Goal: Task Accomplishment & Management: Use online tool/utility

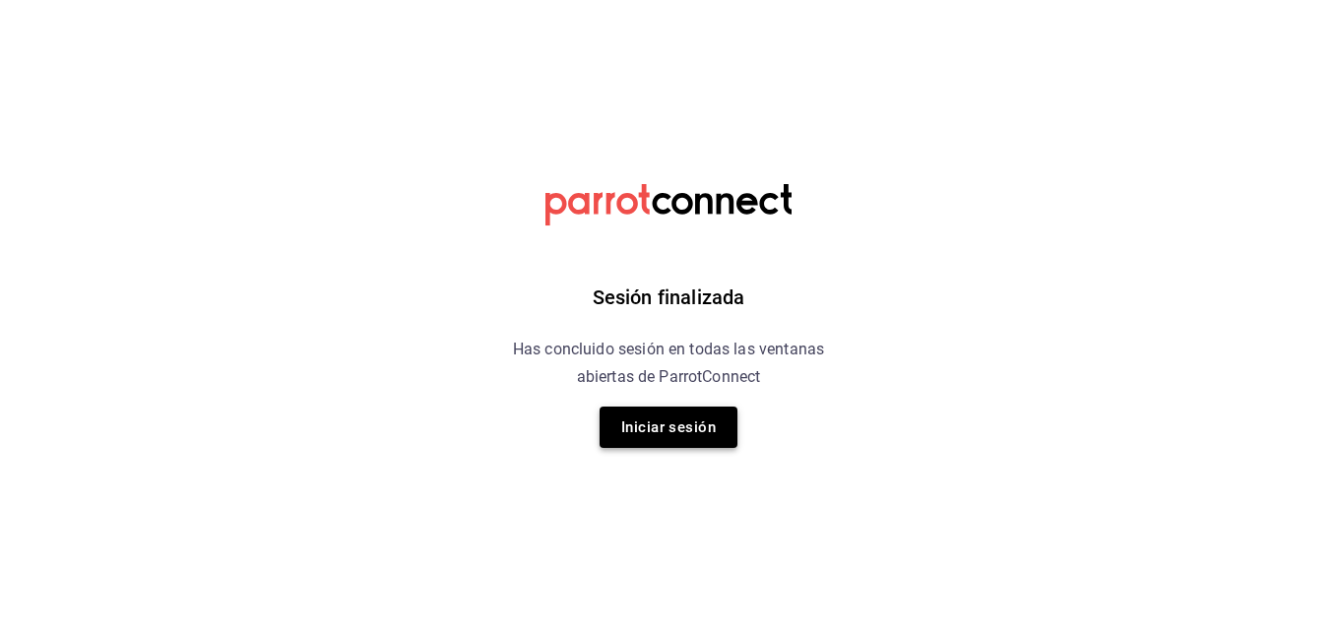
click at [618, 411] on button "Iniciar sesión" at bounding box center [669, 427] width 138 height 41
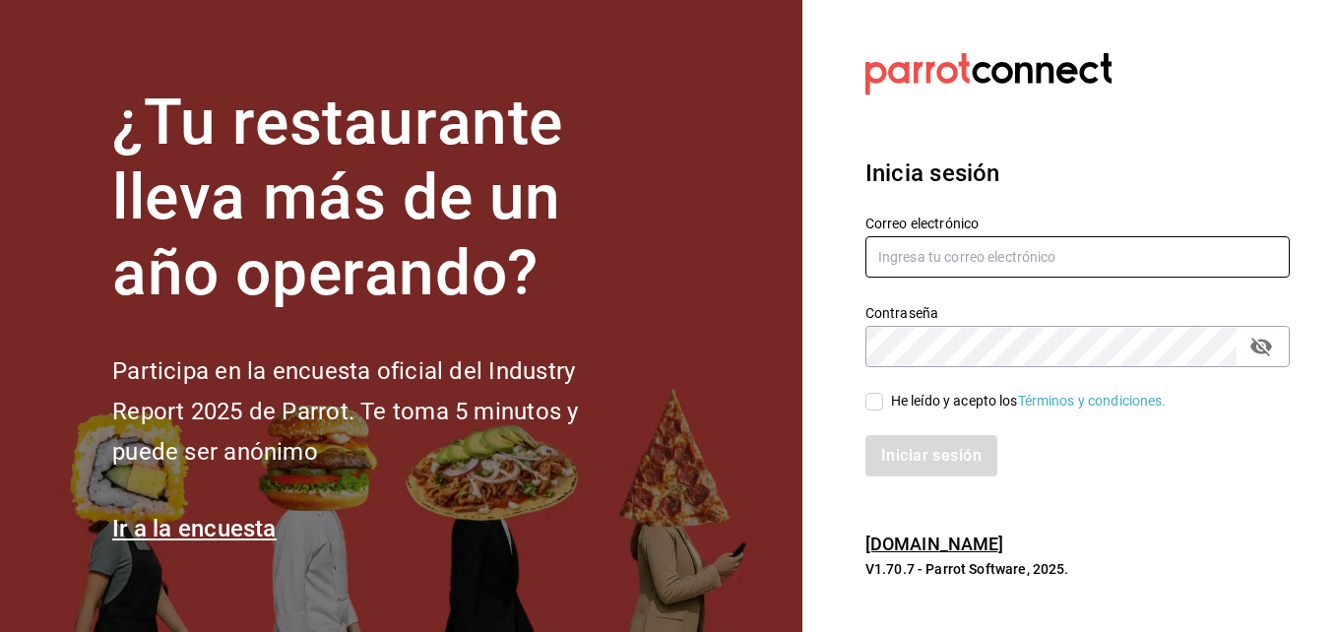
type input "[EMAIL_ADDRESS][DOMAIN_NAME]"
click at [1257, 342] on icon "passwordField" at bounding box center [1262, 347] width 22 height 19
click at [1257, 342] on icon "passwordField" at bounding box center [1262, 346] width 22 height 15
click at [880, 407] on input "He leído y acepto los Términos y condiciones." at bounding box center [875, 402] width 18 height 18
checkbox input "true"
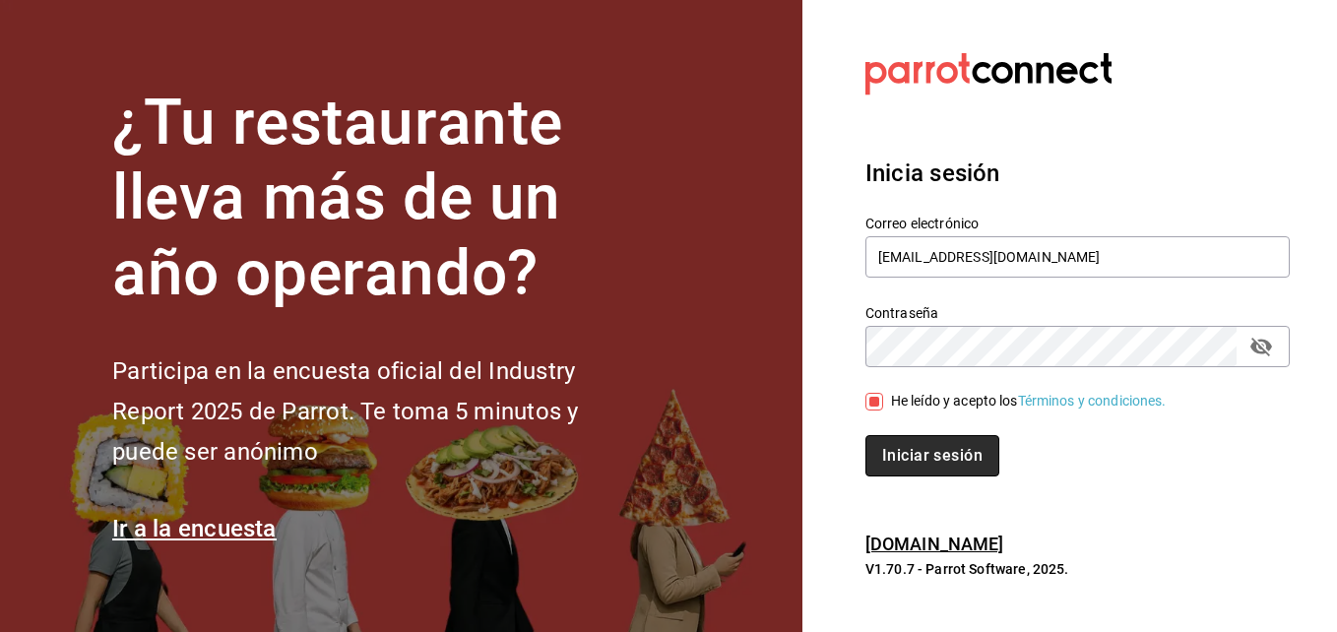
click at [904, 459] on button "Iniciar sesión" at bounding box center [933, 455] width 134 height 41
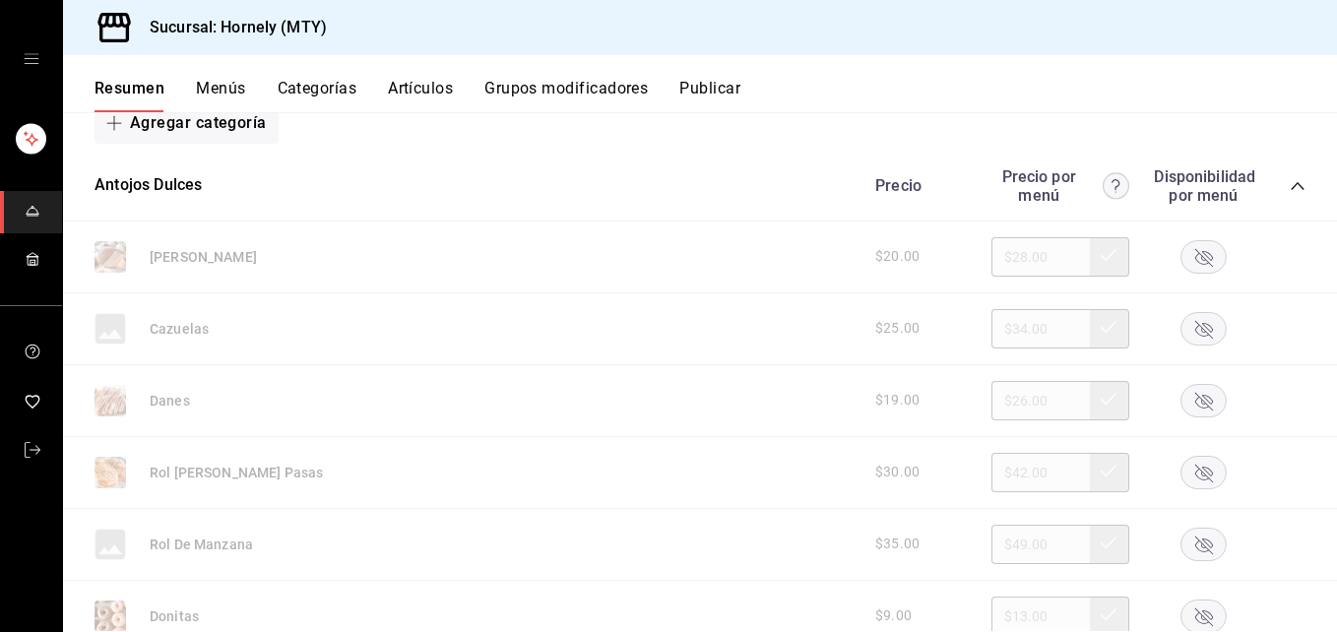
scroll to position [591, 0]
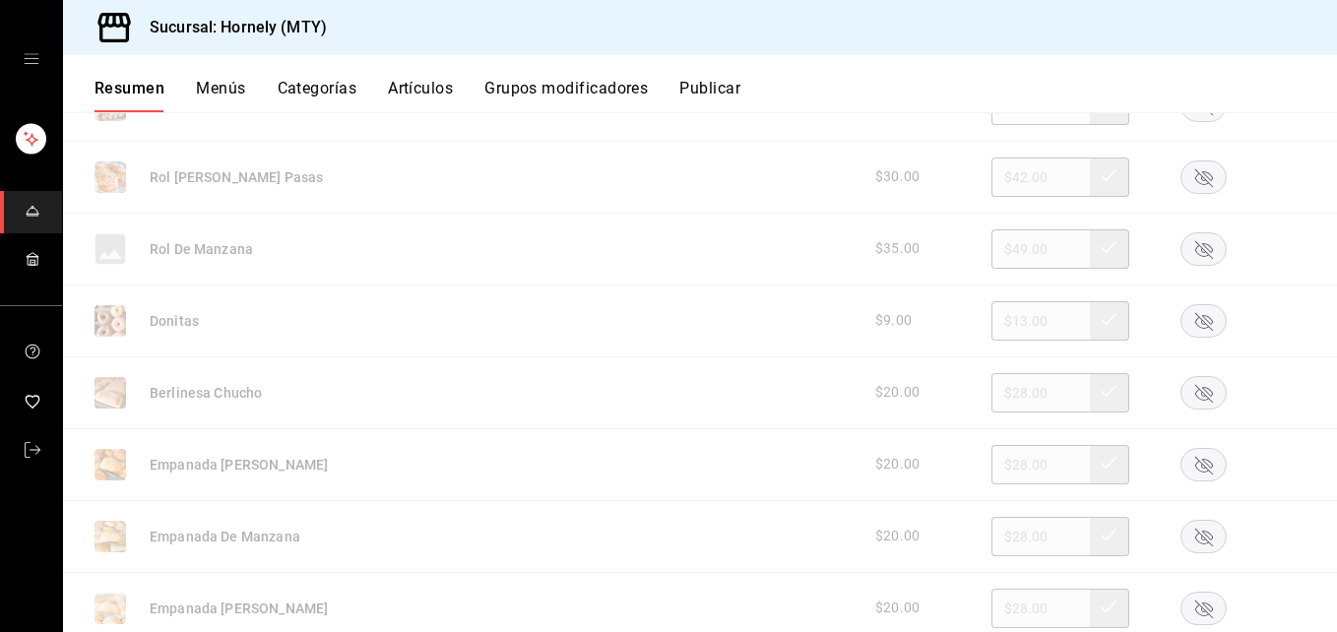
click at [1190, 310] on rect "button" at bounding box center [1204, 320] width 45 height 32
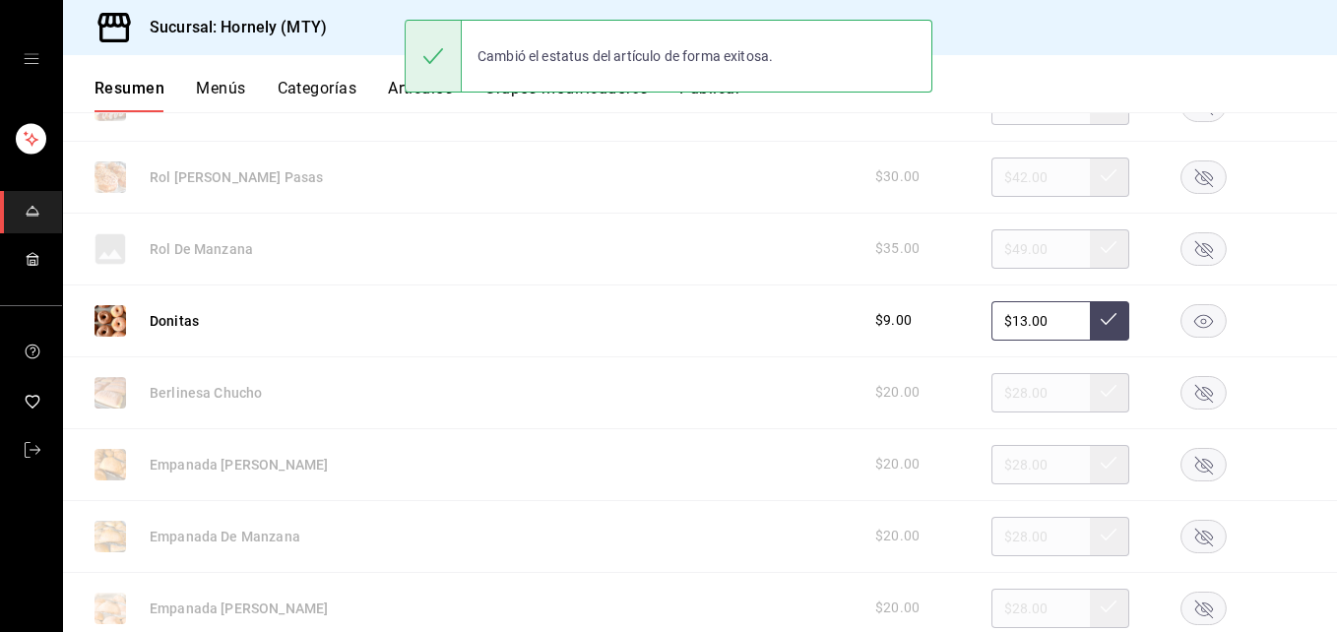
click at [1182, 388] on rect "button" at bounding box center [1204, 392] width 45 height 32
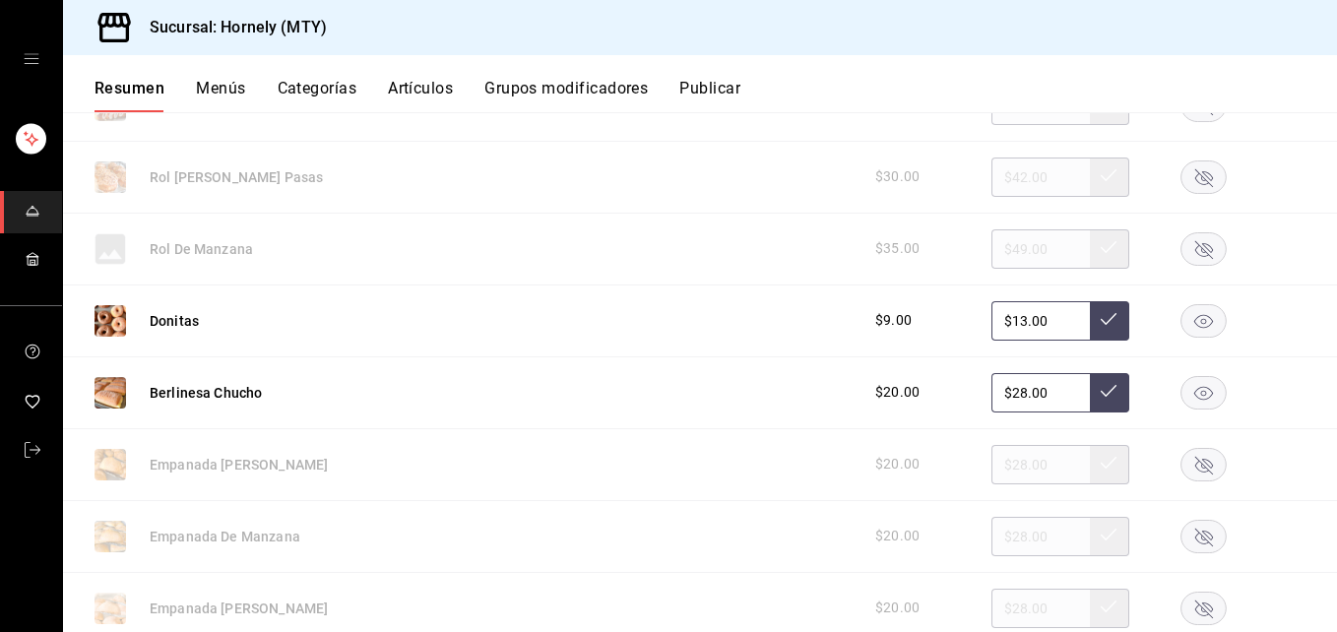
click at [1193, 544] on rect "button" at bounding box center [1204, 536] width 45 height 32
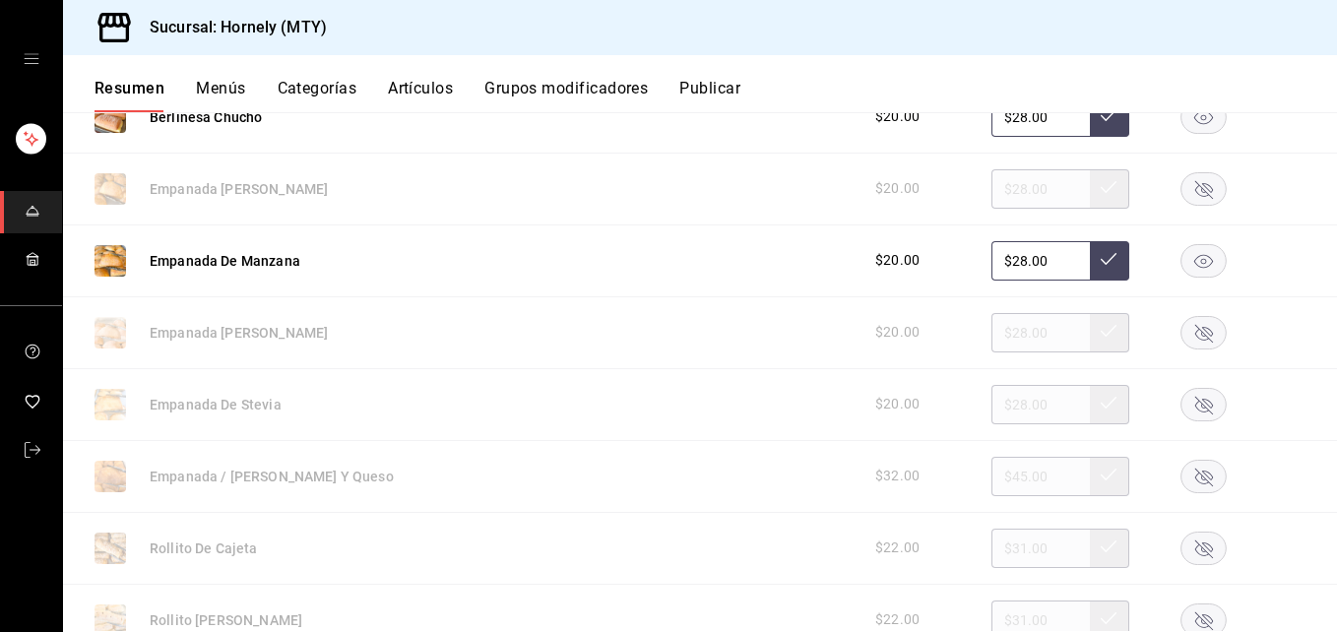
scroll to position [886, 0]
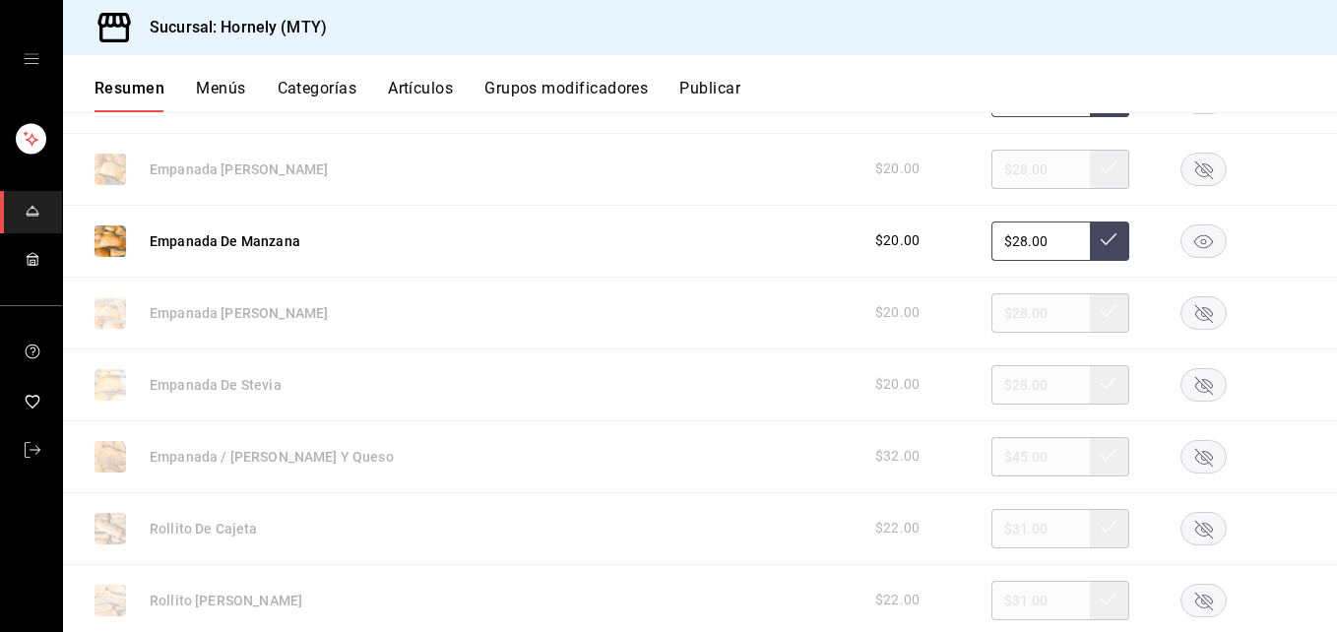
click at [1184, 378] on rect "button" at bounding box center [1204, 384] width 45 height 32
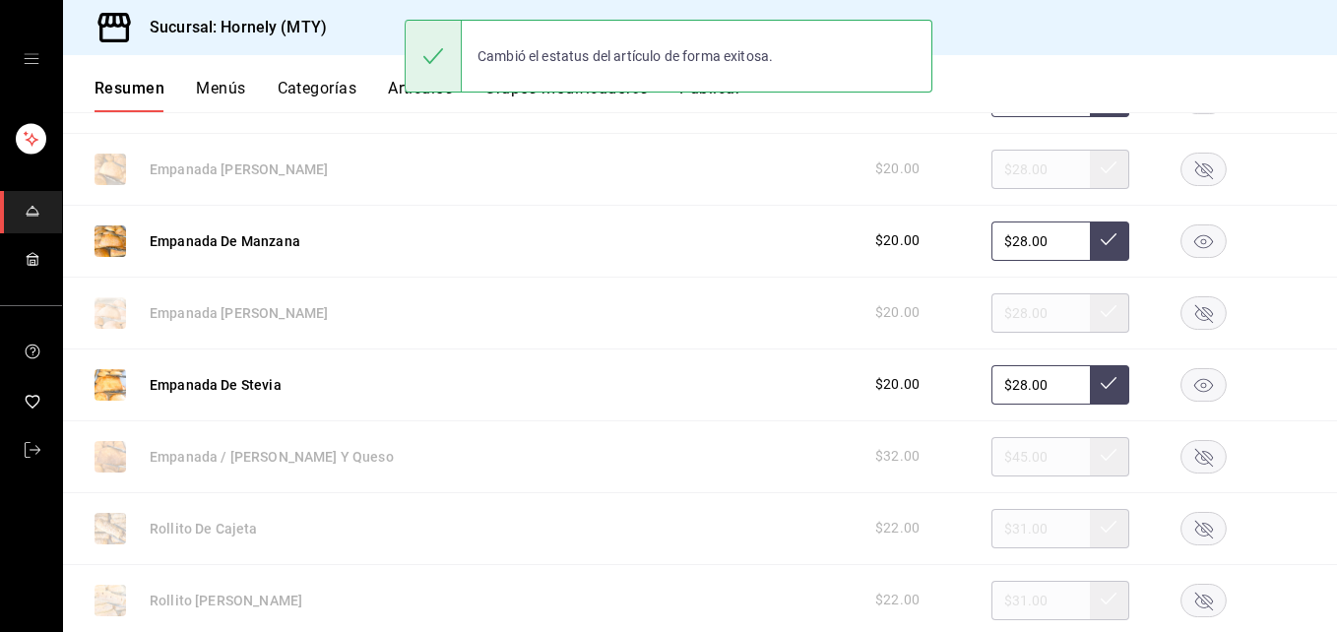
click at [1182, 529] on rect "button" at bounding box center [1204, 528] width 45 height 32
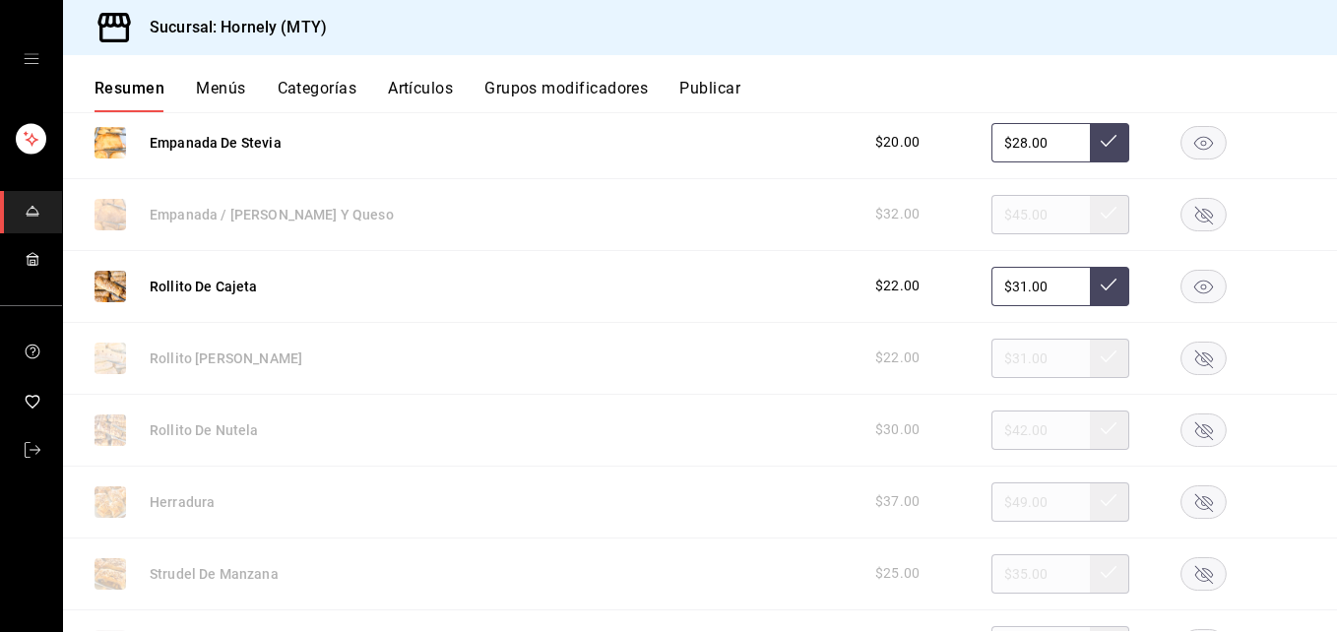
scroll to position [1182, 0]
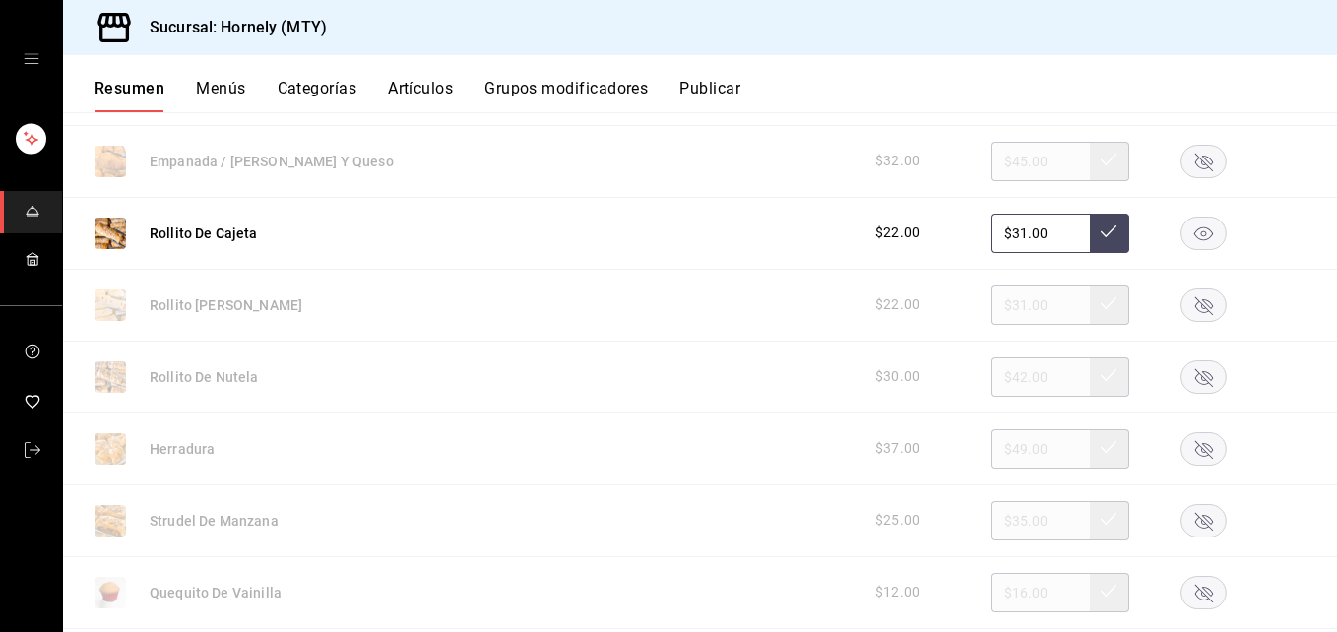
click at [1182, 528] on rect "button" at bounding box center [1204, 520] width 45 height 32
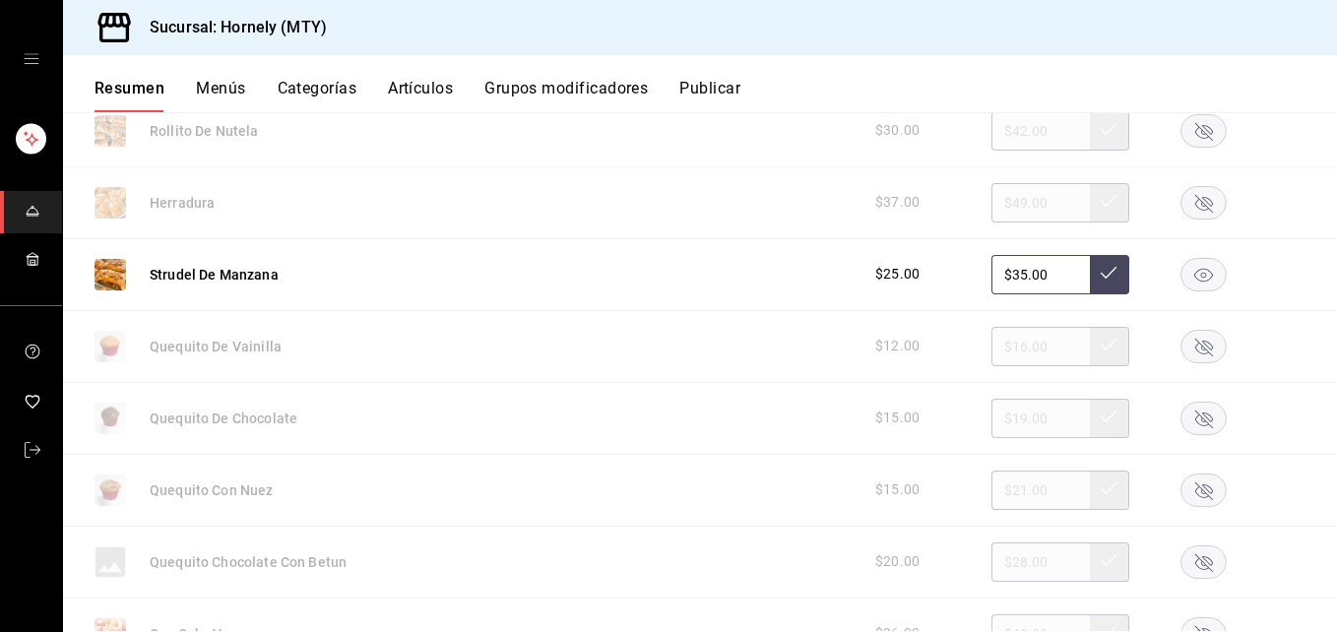
scroll to position [1477, 0]
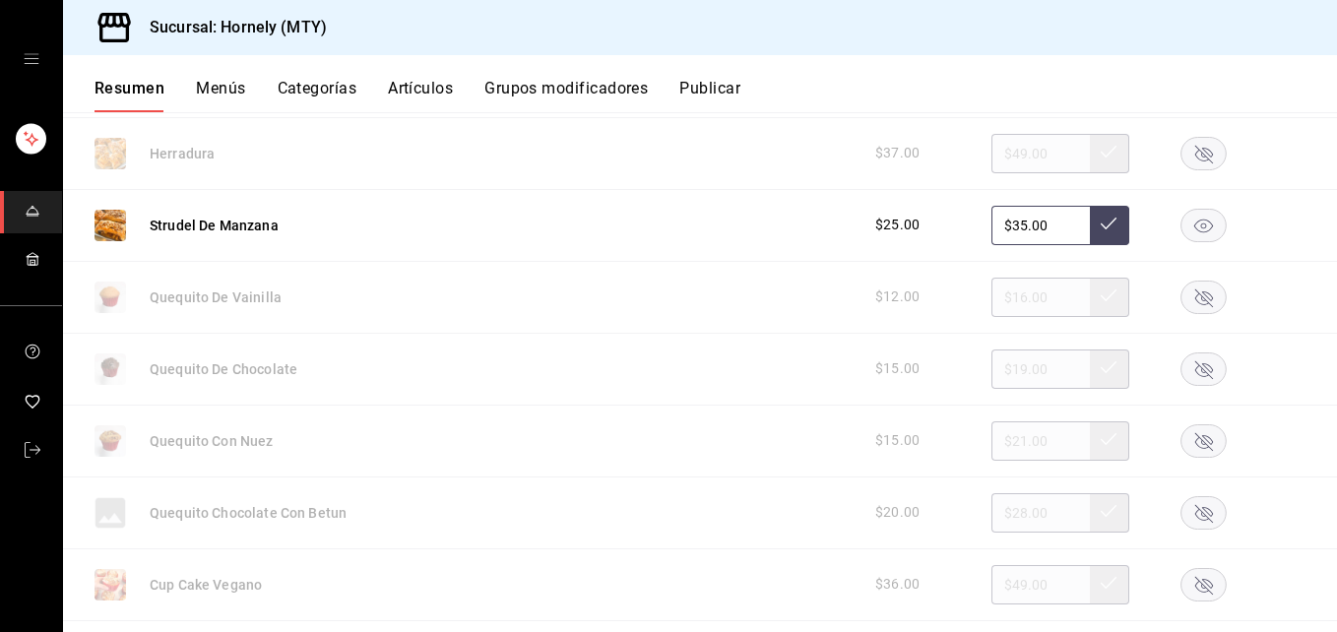
click at [1207, 294] on rect "button" at bounding box center [1204, 297] width 45 height 32
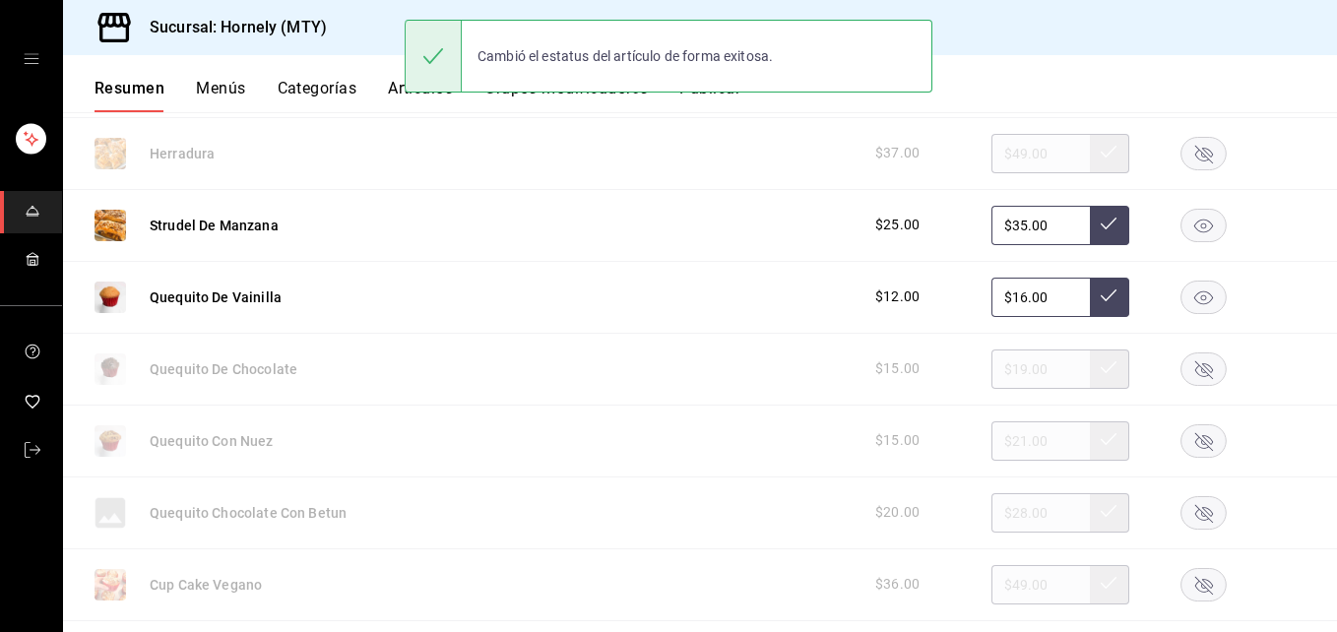
click at [1201, 370] on rect "button" at bounding box center [1204, 369] width 45 height 32
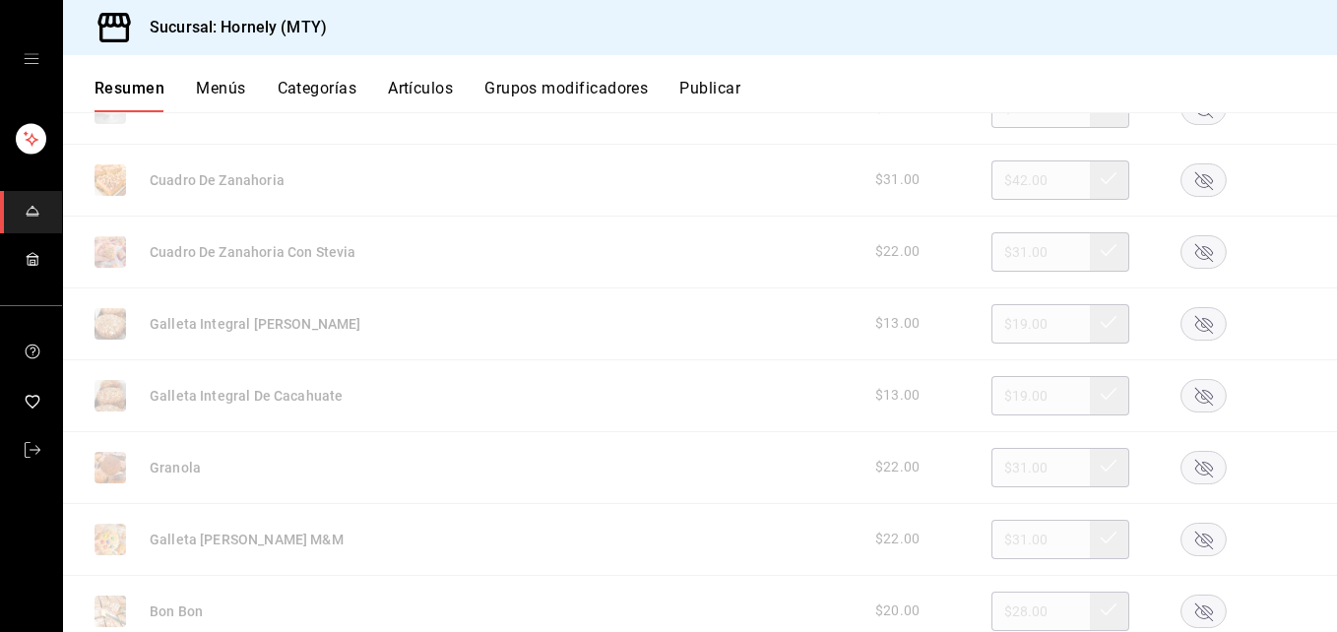
scroll to position [2364, 0]
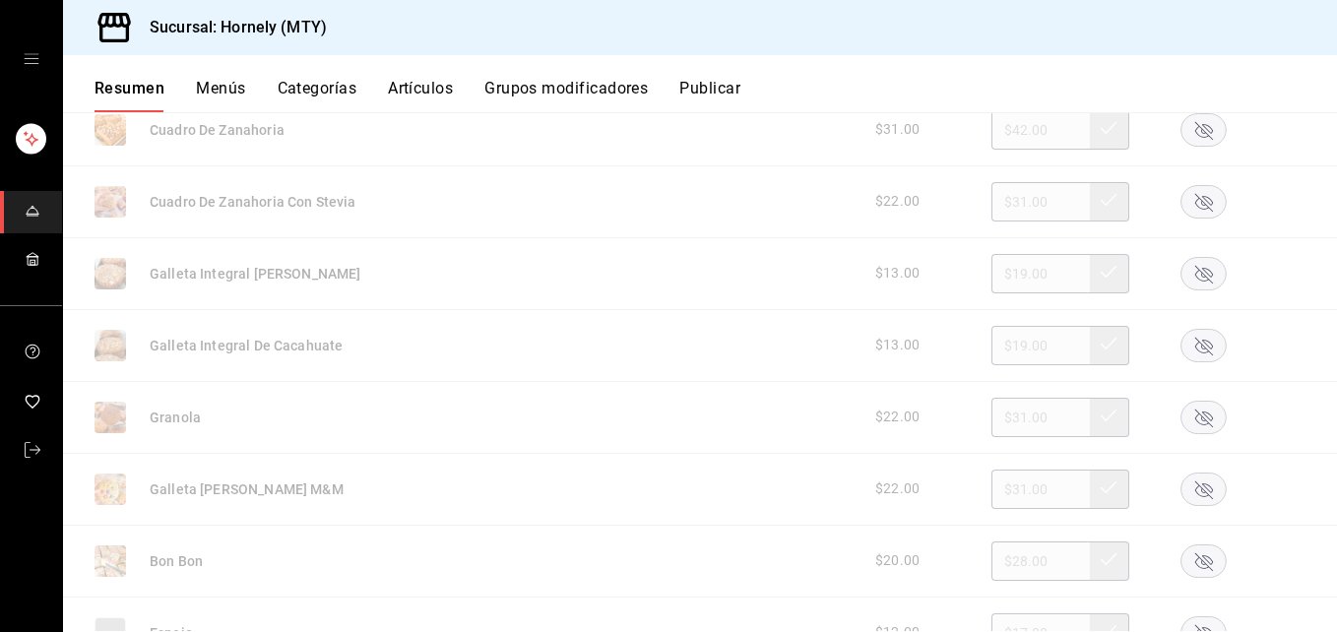
click at [1198, 193] on rect "button" at bounding box center [1204, 201] width 45 height 32
click at [1182, 277] on rect "button" at bounding box center [1204, 273] width 45 height 32
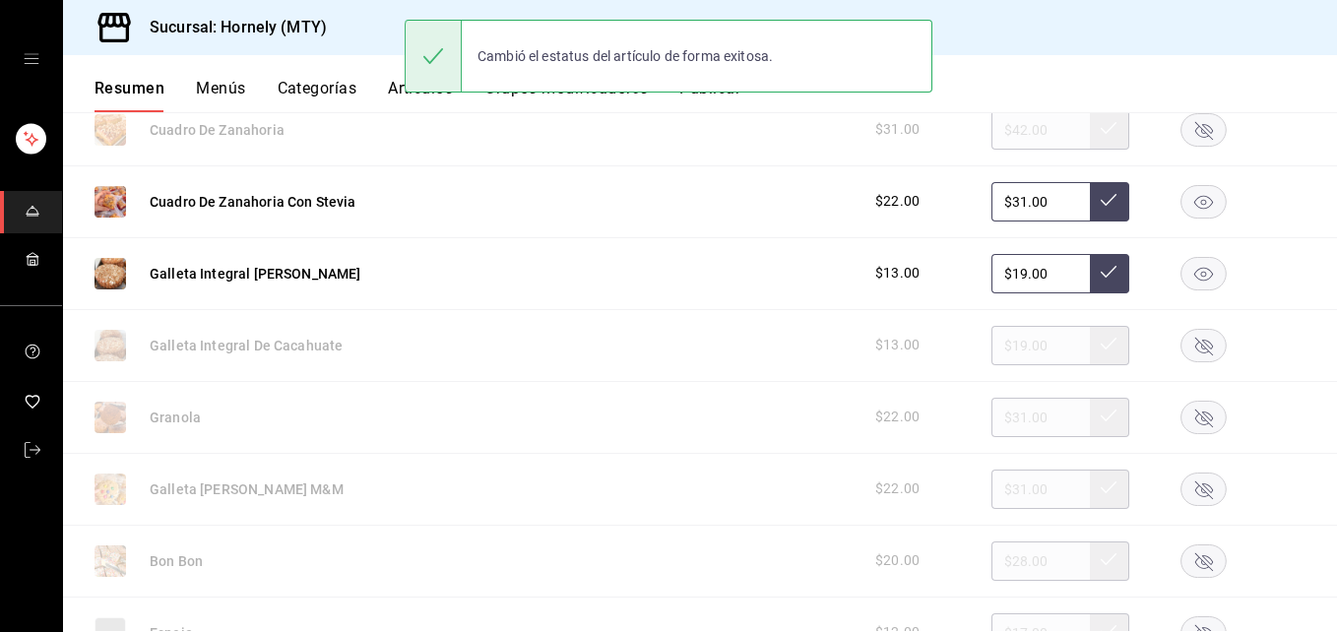
click at [1196, 351] on rect "button" at bounding box center [1204, 345] width 45 height 32
click at [1182, 422] on rect "button" at bounding box center [1204, 417] width 45 height 32
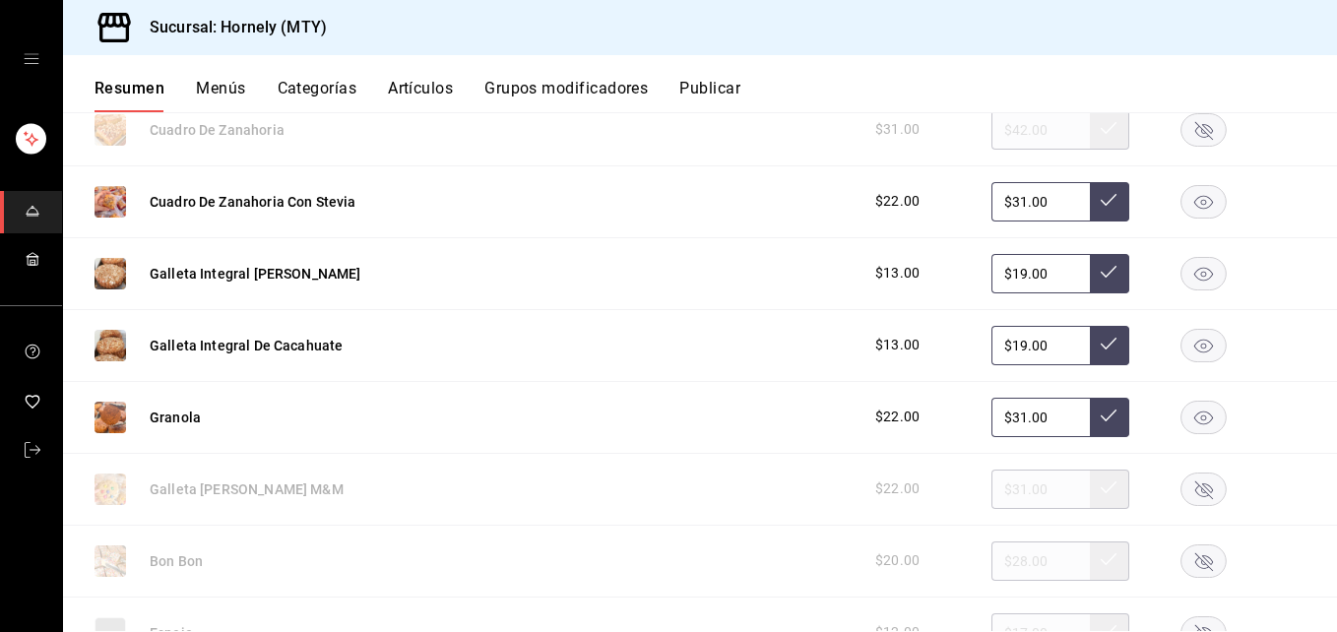
click at [1183, 551] on rect "button" at bounding box center [1204, 561] width 45 height 32
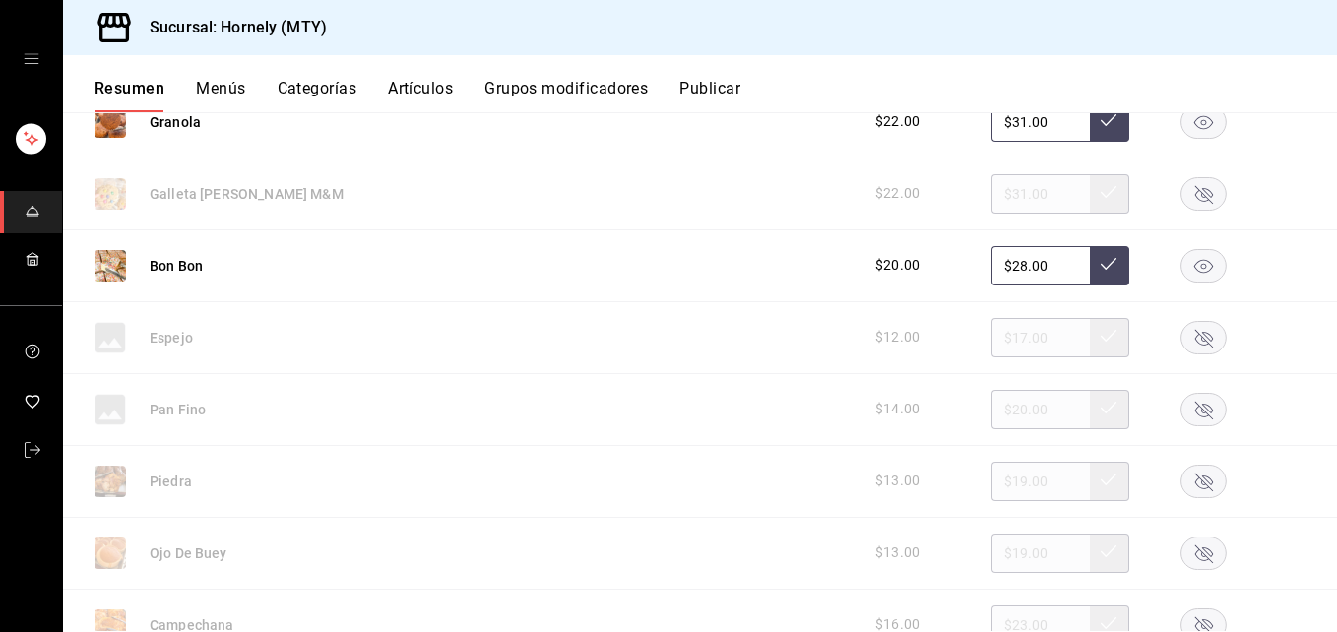
scroll to position [2954, 0]
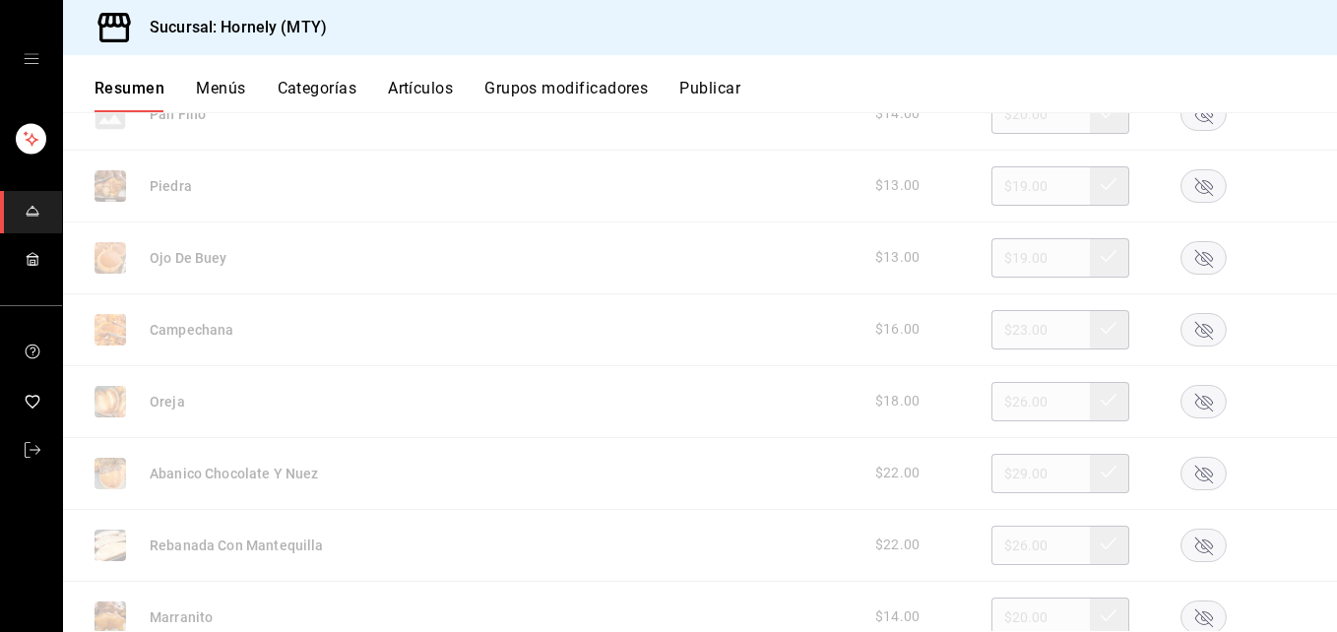
click at [1189, 470] on rect "button" at bounding box center [1204, 473] width 45 height 32
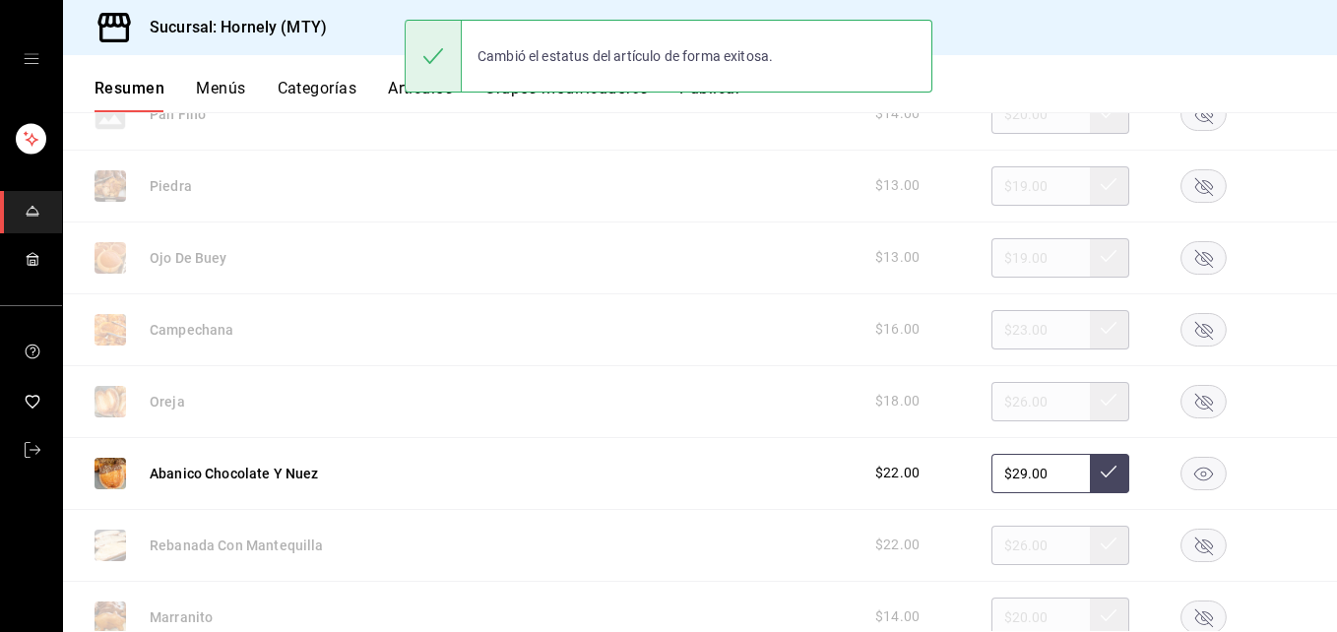
click at [1186, 402] on rect "button" at bounding box center [1204, 401] width 45 height 32
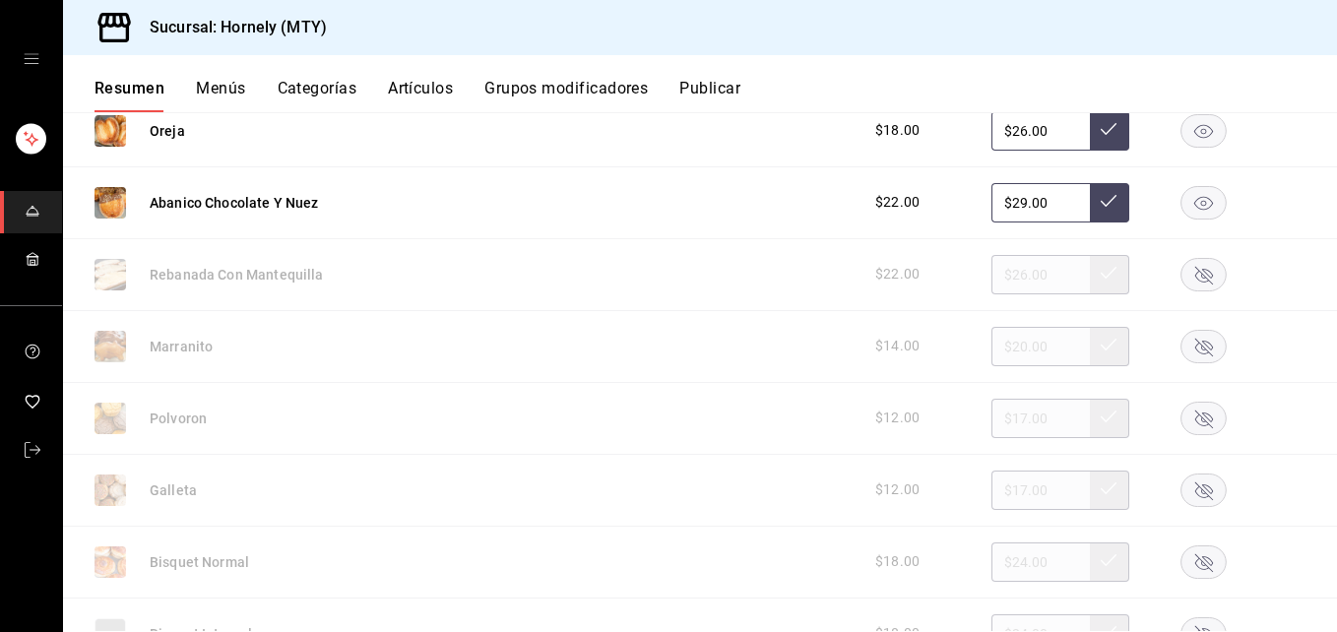
scroll to position [3250, 0]
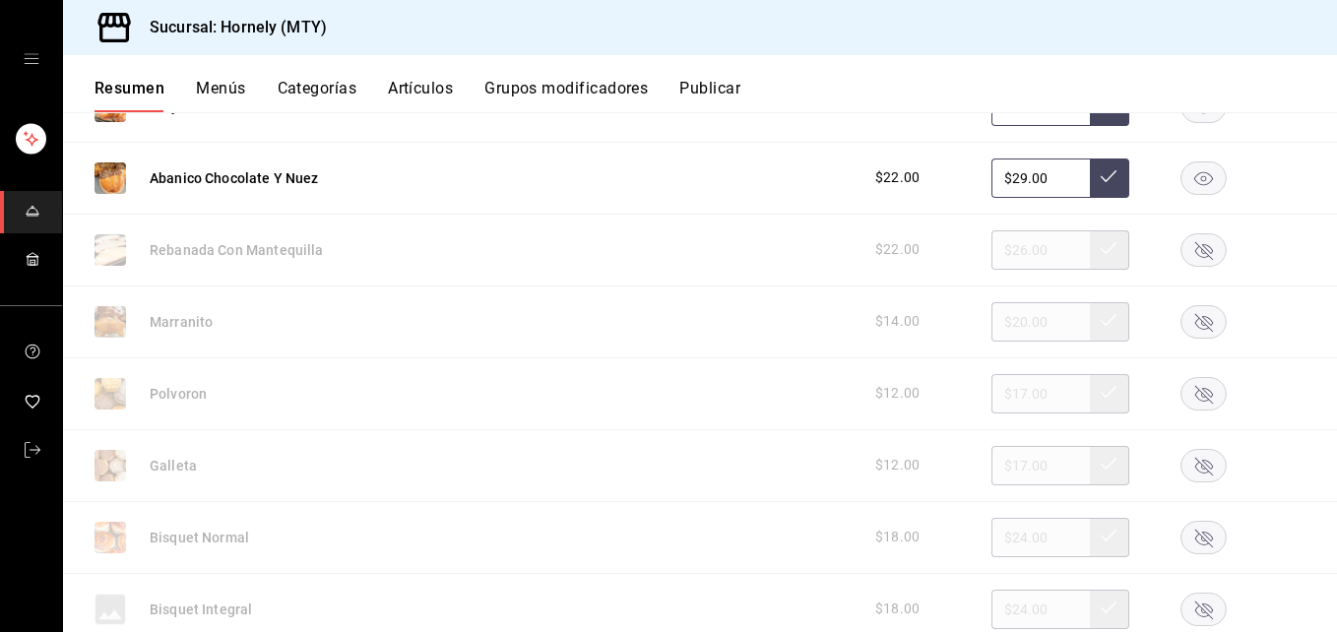
click at [1197, 384] on rect "button" at bounding box center [1204, 393] width 45 height 32
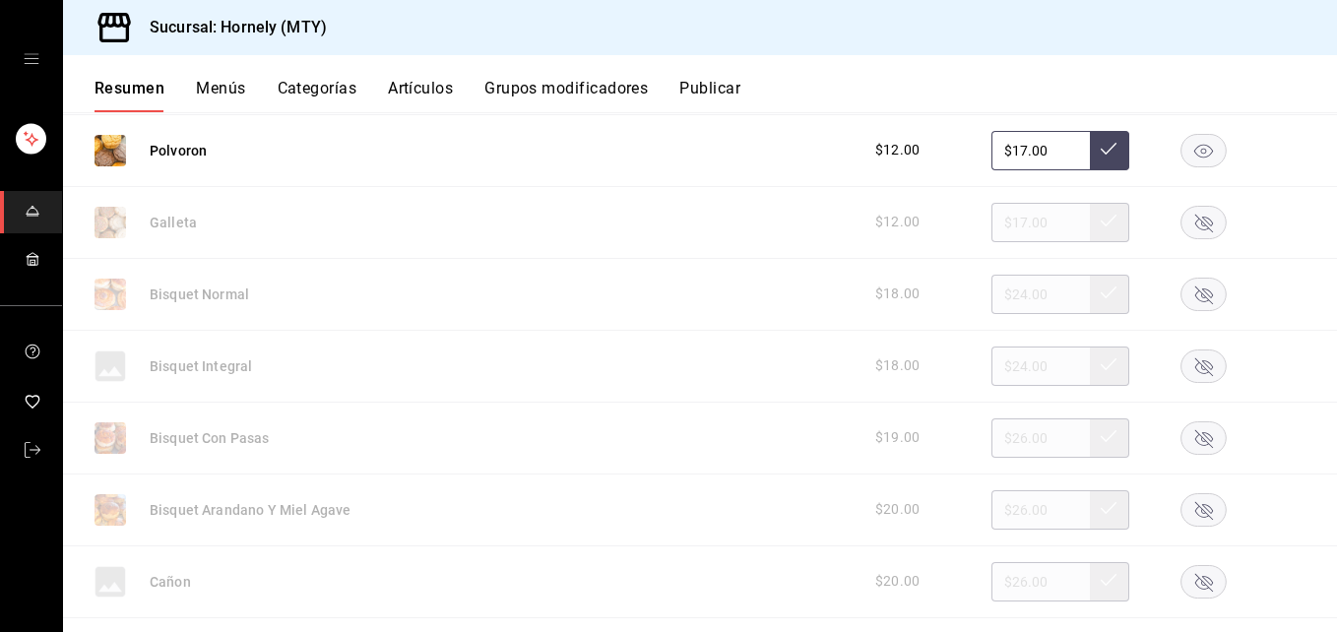
scroll to position [3545, 0]
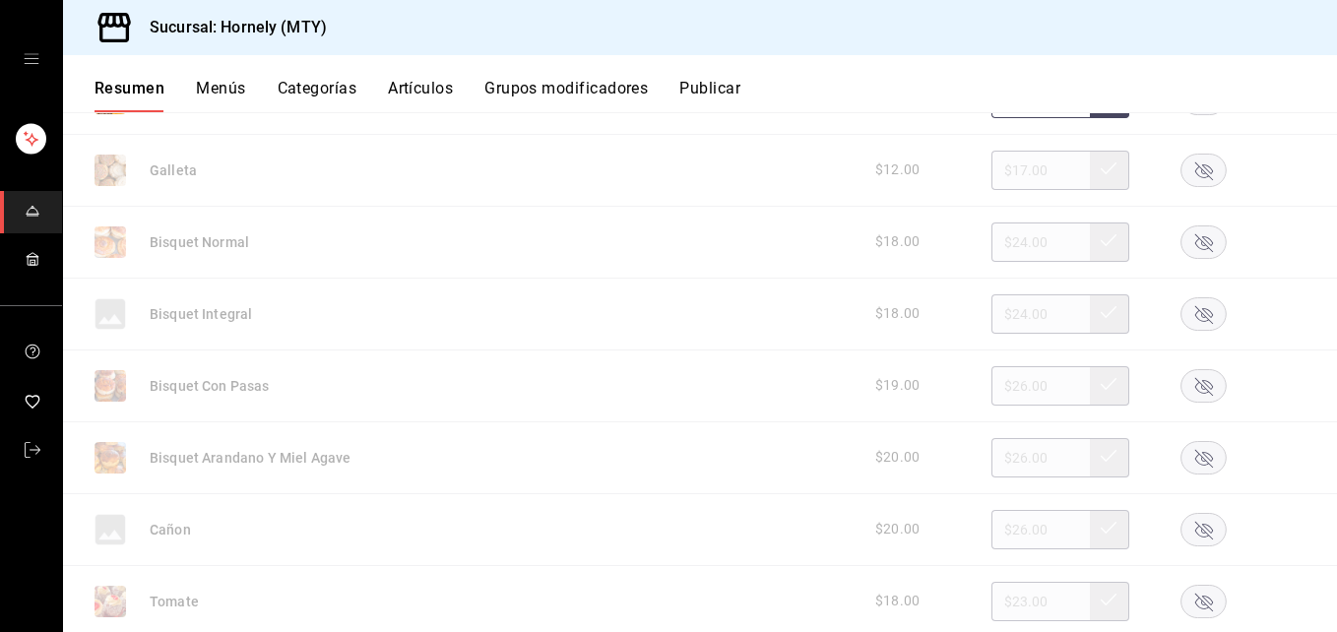
click at [1194, 246] on rect "button" at bounding box center [1204, 242] width 45 height 32
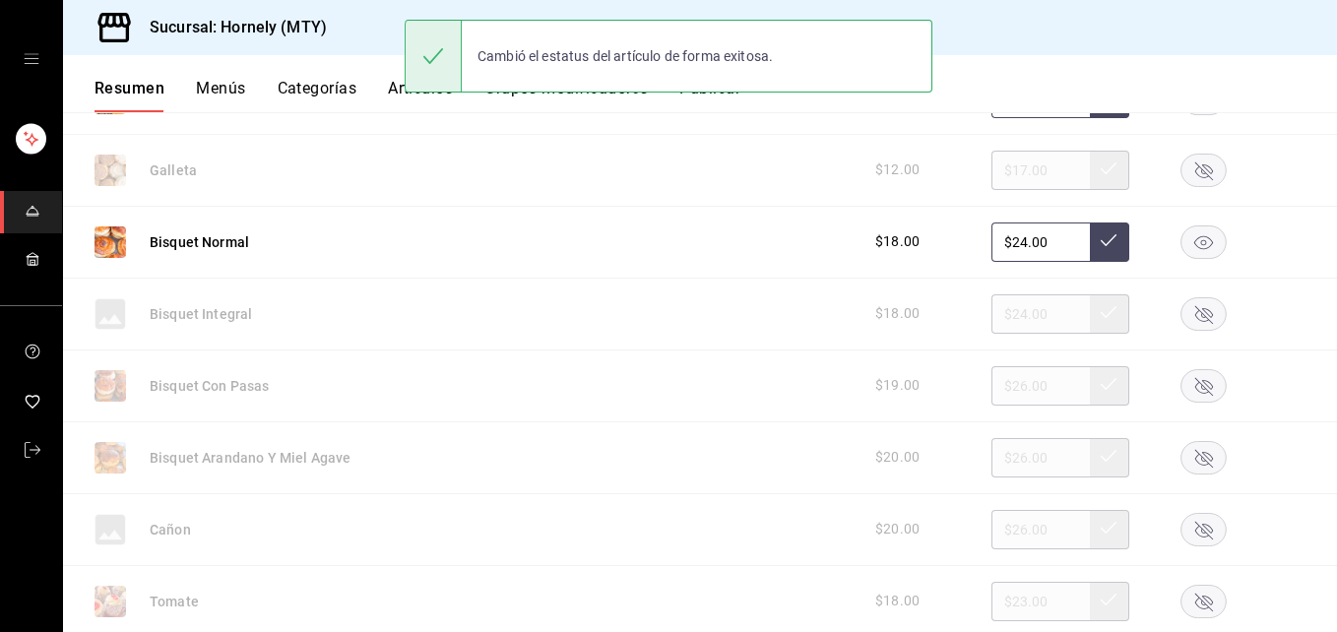
click at [1192, 310] on rect "button" at bounding box center [1204, 313] width 45 height 32
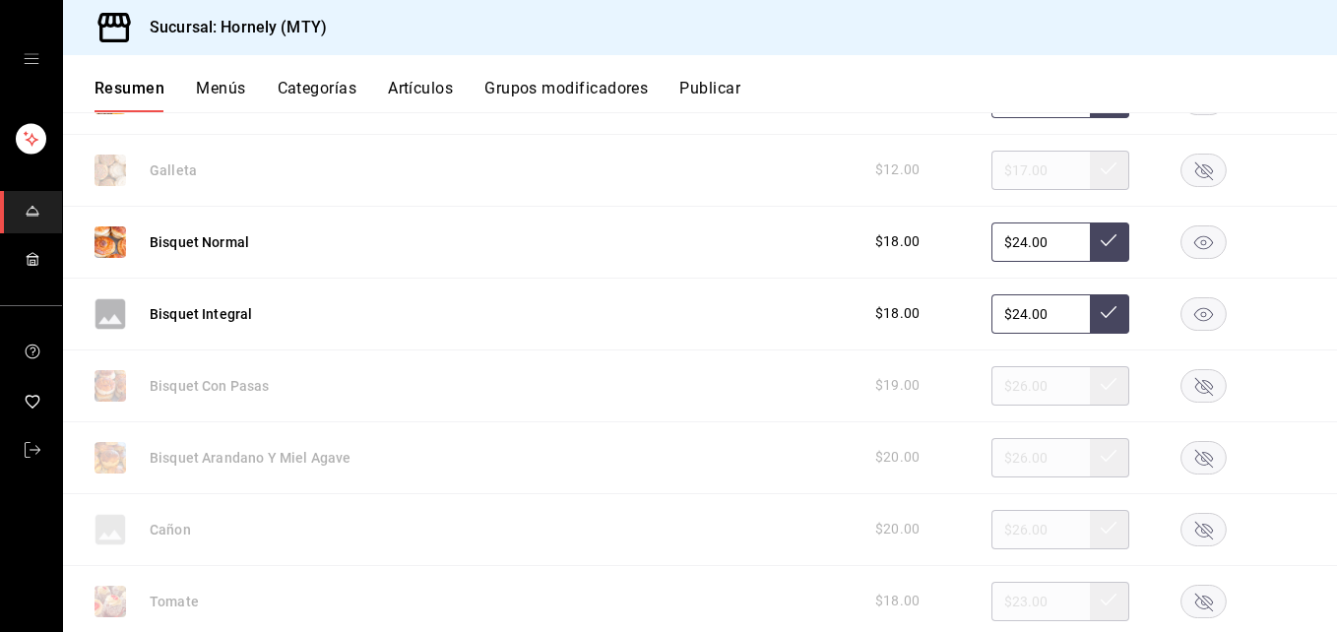
drag, startPoint x: 1184, startPoint y: 596, endPoint x: 1189, endPoint y: 558, distance: 37.7
click at [1185, 586] on rect "button" at bounding box center [1204, 601] width 45 height 32
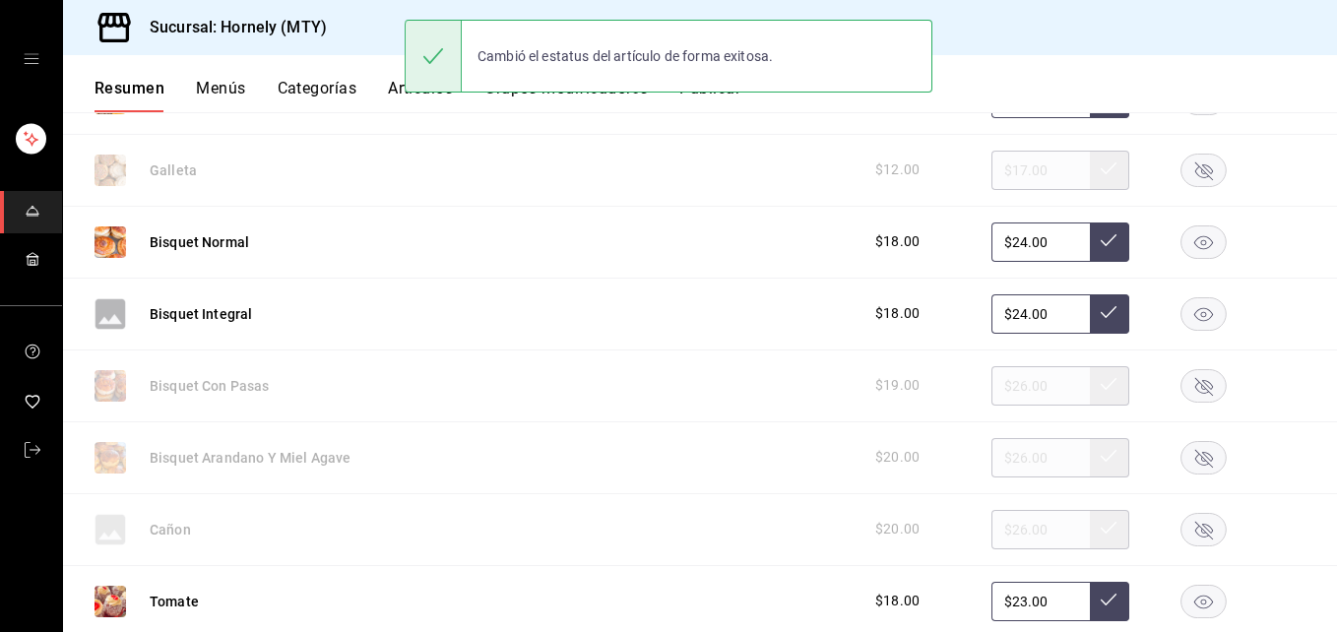
click at [1188, 521] on rect "button" at bounding box center [1204, 529] width 45 height 32
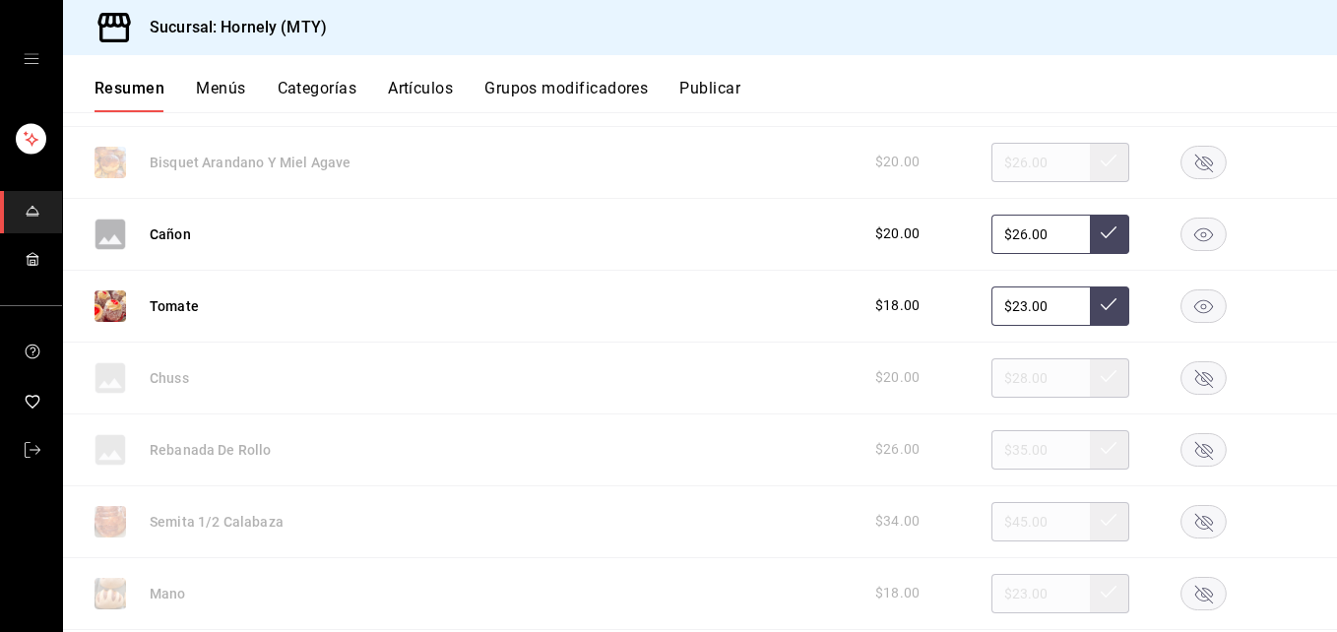
scroll to position [4136, 0]
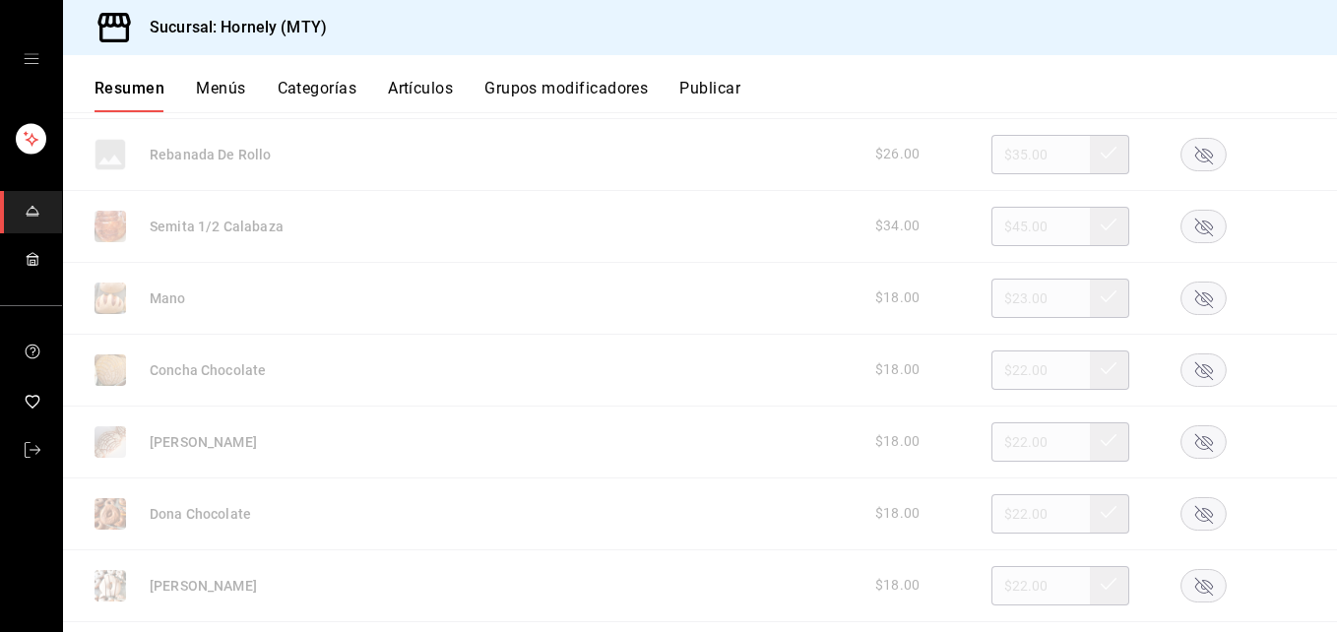
click at [1190, 368] on rect "button" at bounding box center [1204, 370] width 45 height 32
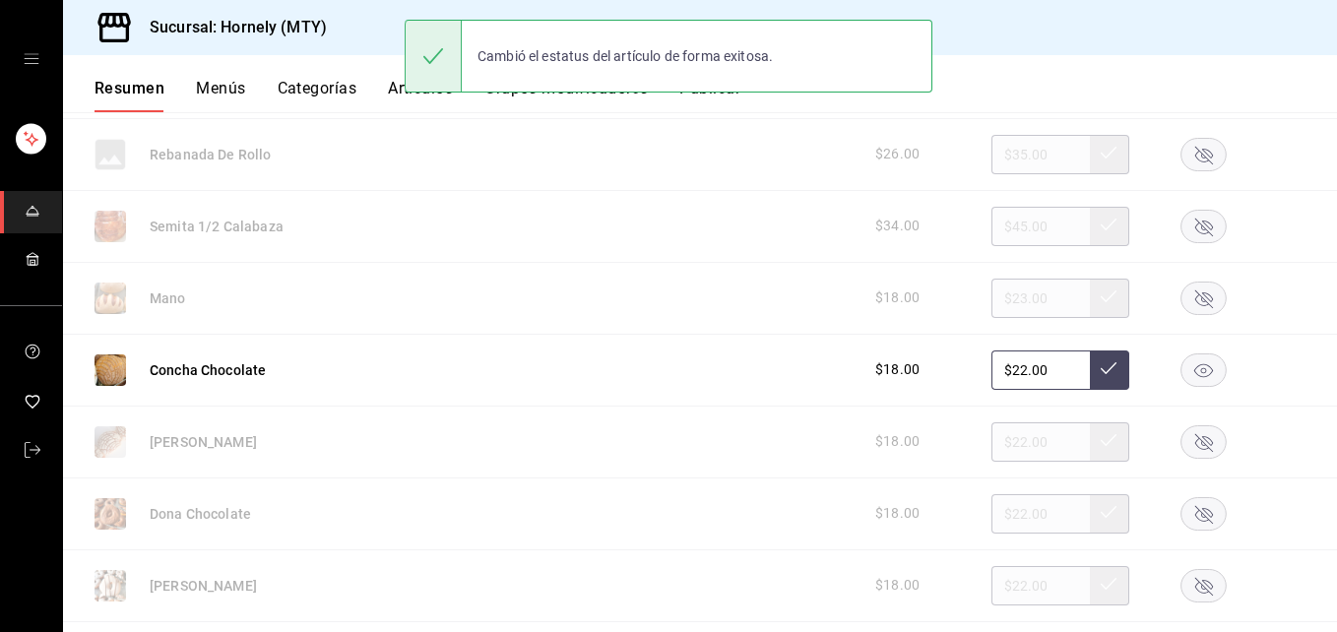
click at [1187, 441] on rect "button" at bounding box center [1204, 441] width 45 height 32
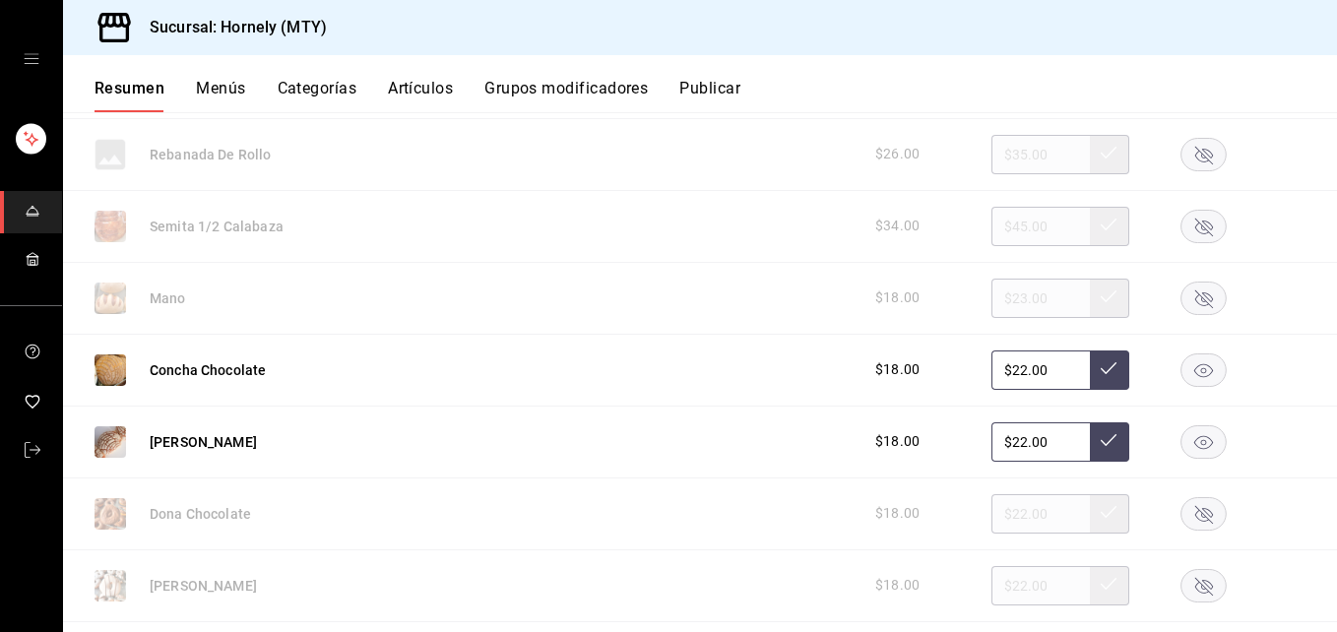
click at [1182, 528] on rect "button" at bounding box center [1204, 513] width 45 height 32
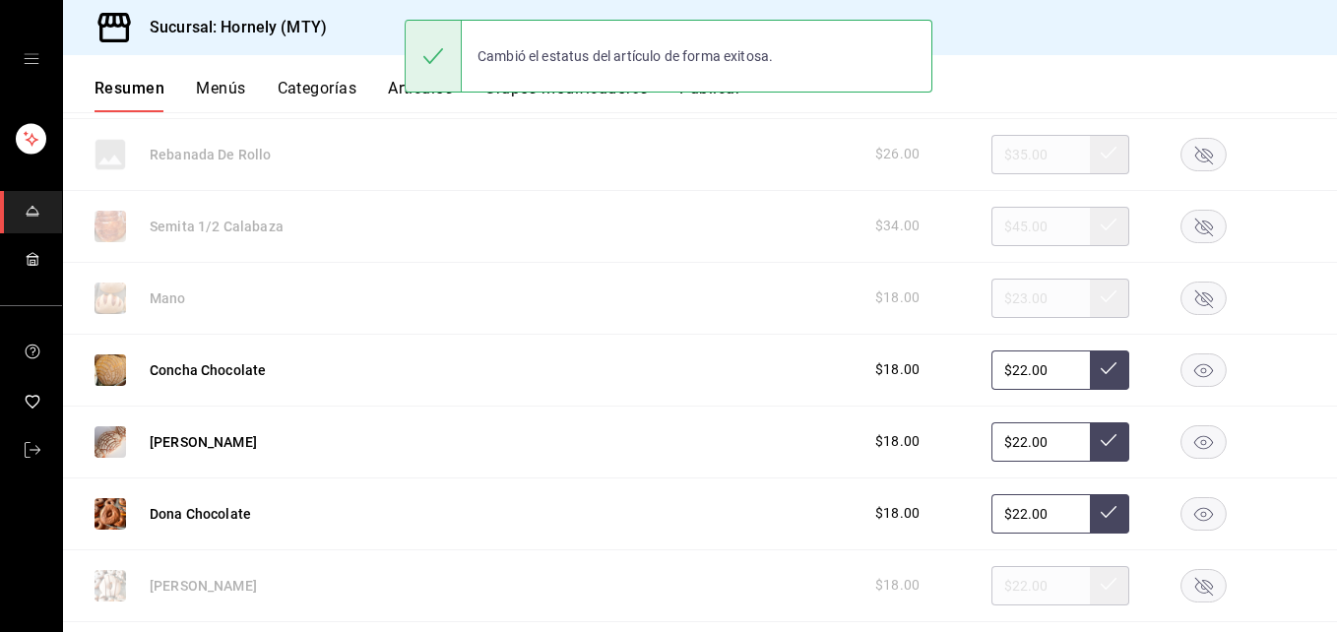
click at [1187, 583] on rect "button" at bounding box center [1204, 585] width 45 height 32
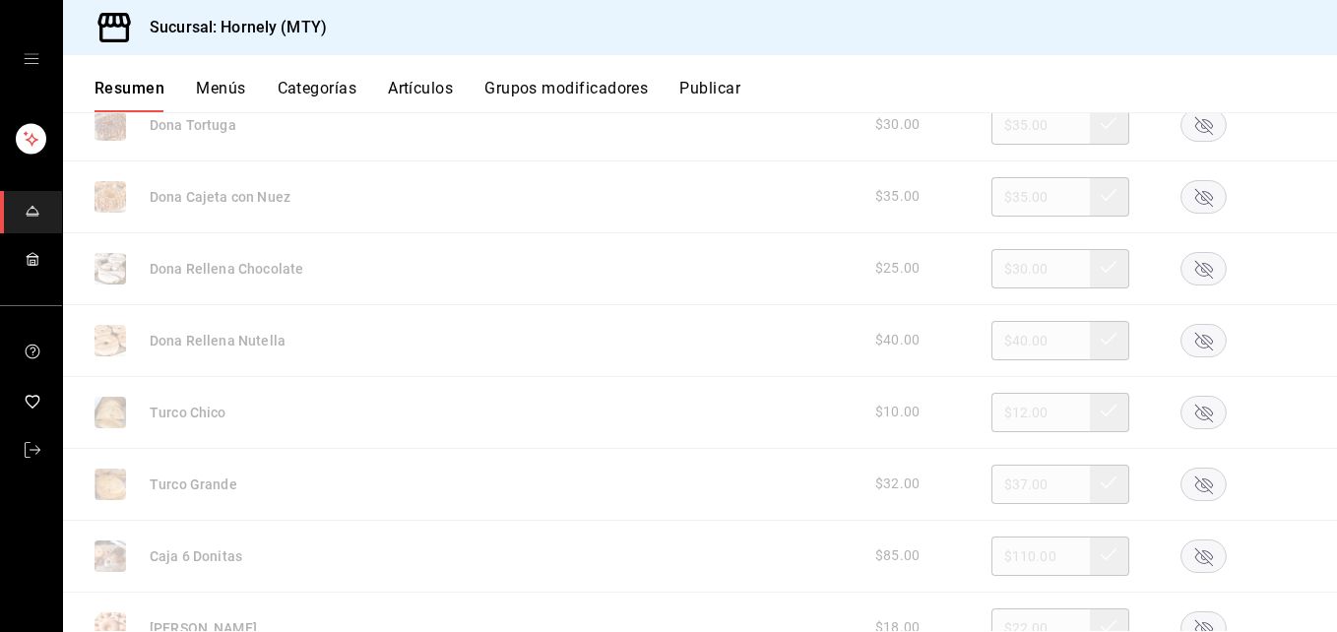
scroll to position [4727, 0]
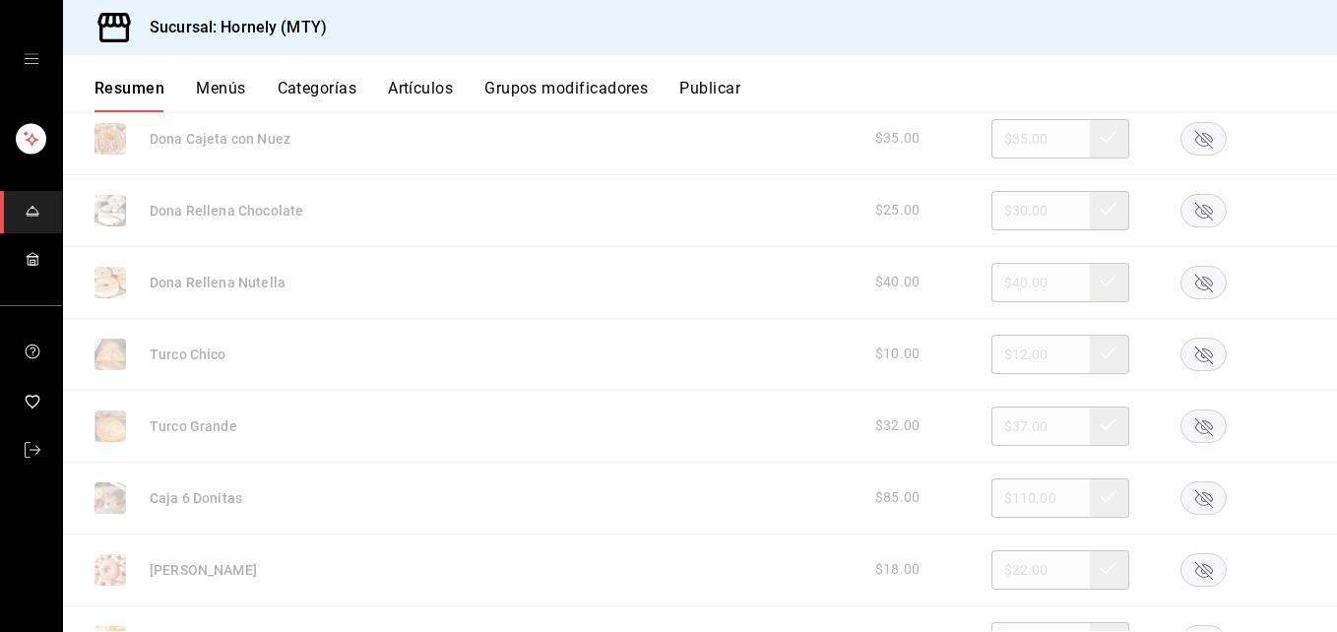
click at [1183, 567] on rect "button" at bounding box center [1204, 569] width 45 height 32
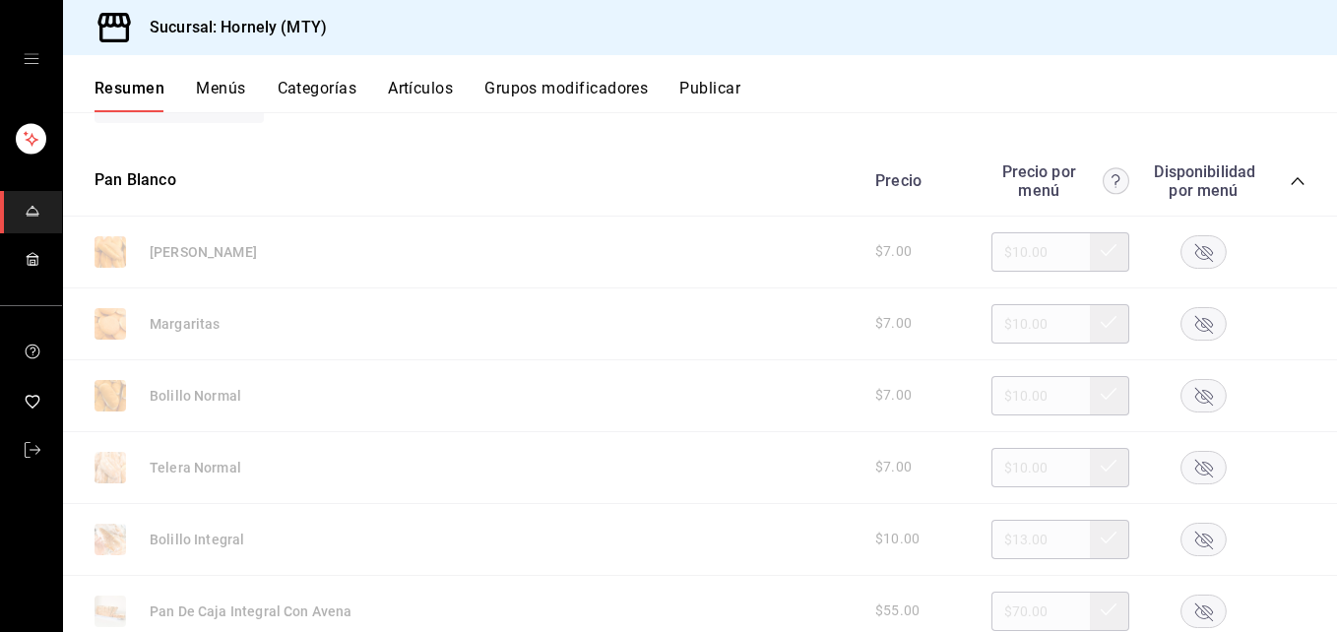
scroll to position [5613, 0]
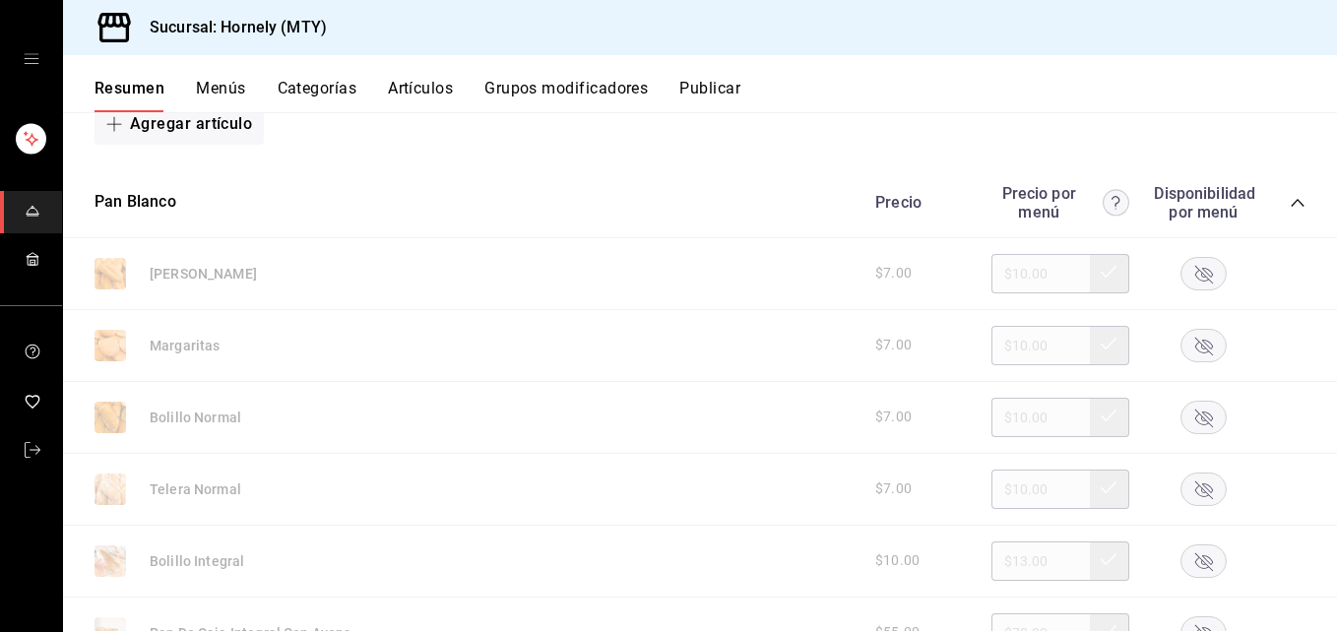
click at [1201, 336] on rect "button" at bounding box center [1204, 345] width 45 height 32
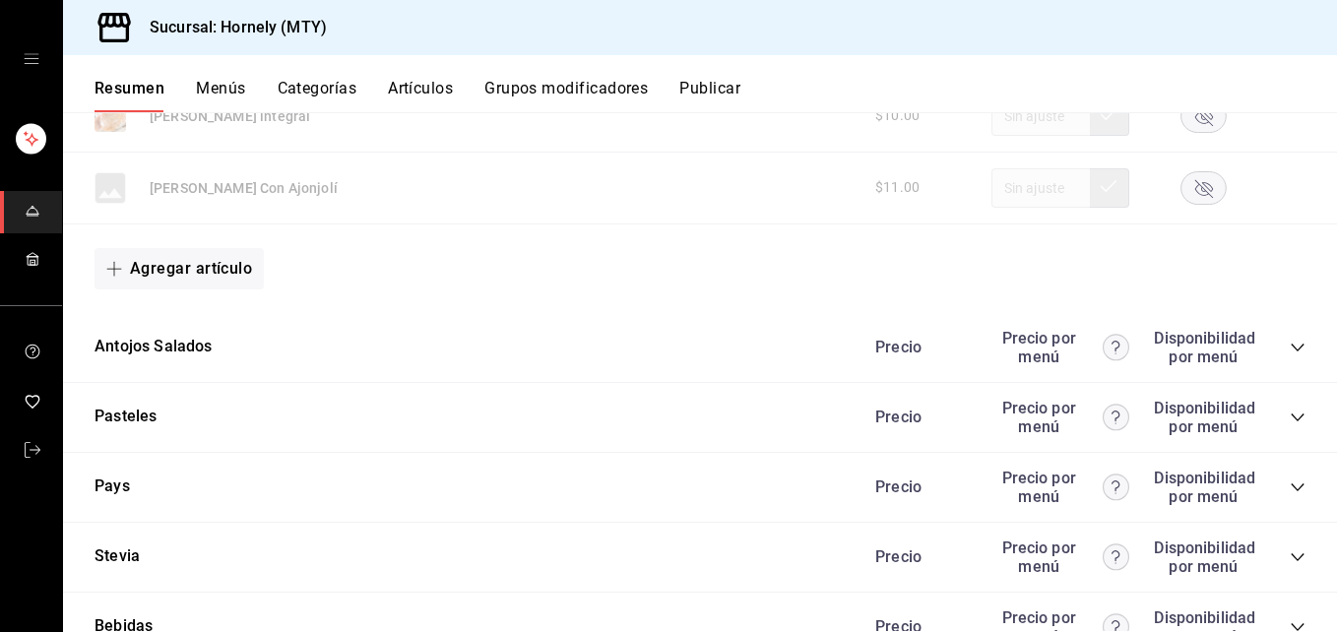
scroll to position [6204, 0]
click at [1282, 336] on div "Precio Precio por menú Disponibilidad por menú" at bounding box center [1081, 345] width 450 height 37
click at [1290, 345] on icon "collapse-category-row" at bounding box center [1298, 346] width 16 height 16
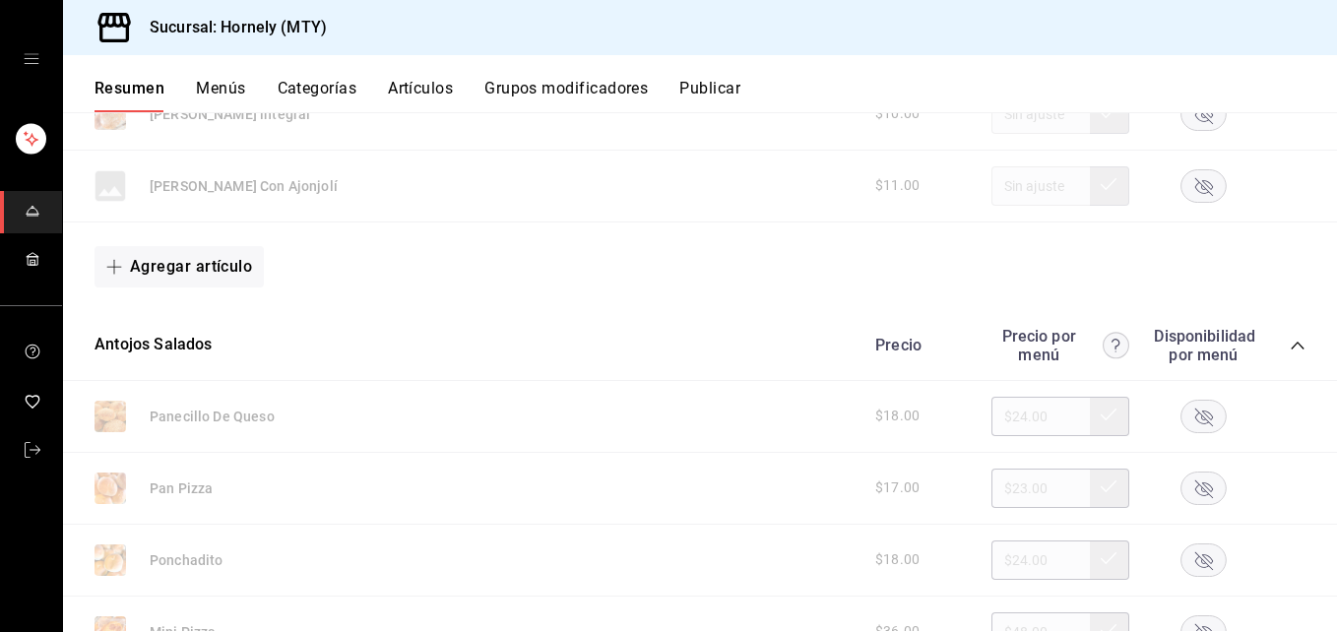
click at [1193, 411] on rect "button" at bounding box center [1204, 416] width 45 height 32
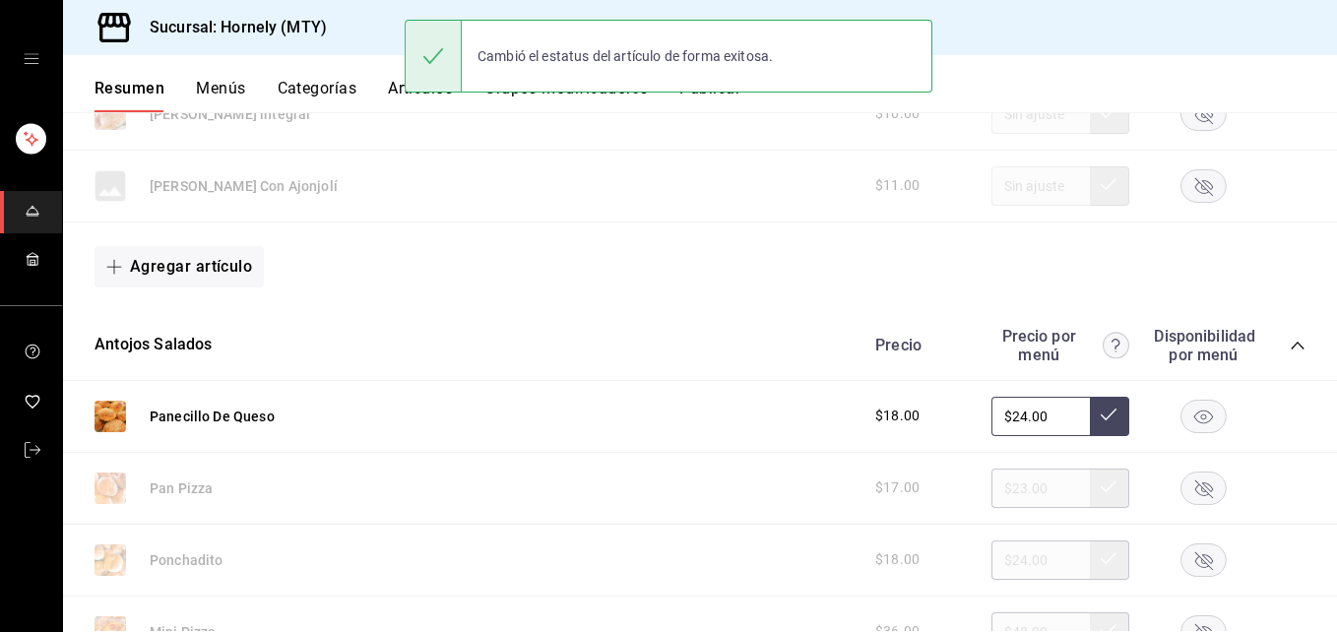
click at [711, 94] on div "Cambió el estatus del artículo de forma exitosa." at bounding box center [669, 56] width 528 height 85
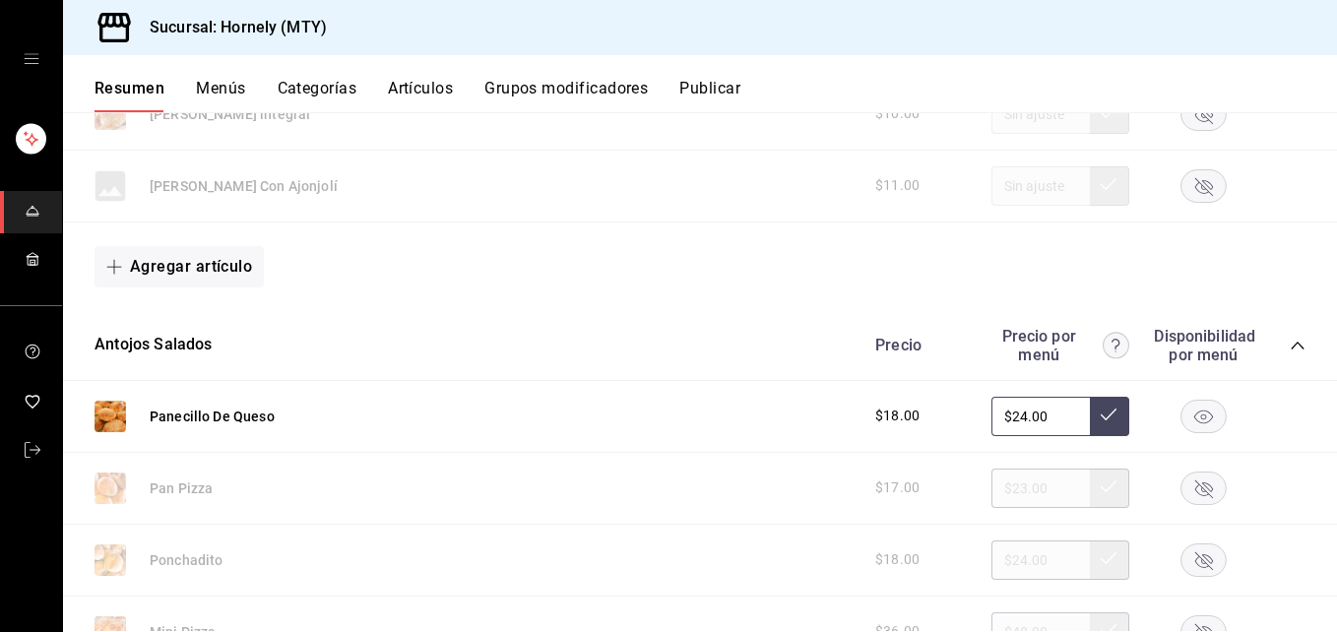
click at [720, 104] on button "Publicar" at bounding box center [710, 95] width 61 height 33
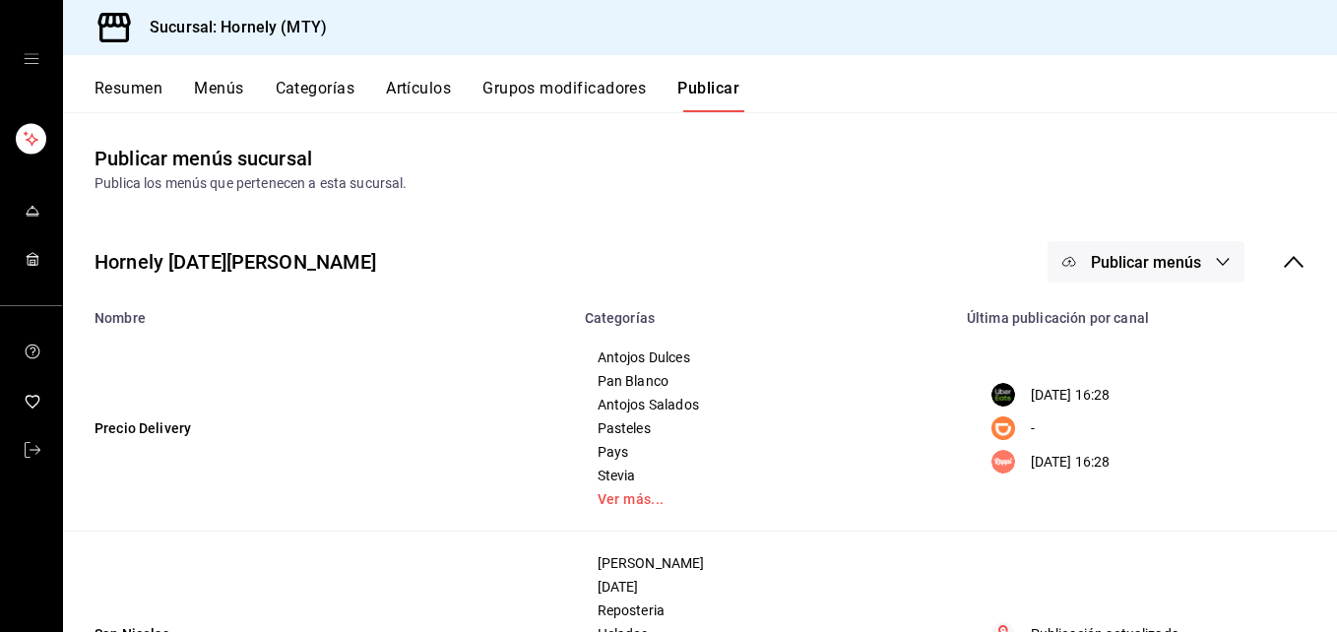
click at [1105, 261] on span "Publicar menús" at bounding box center [1146, 262] width 110 height 19
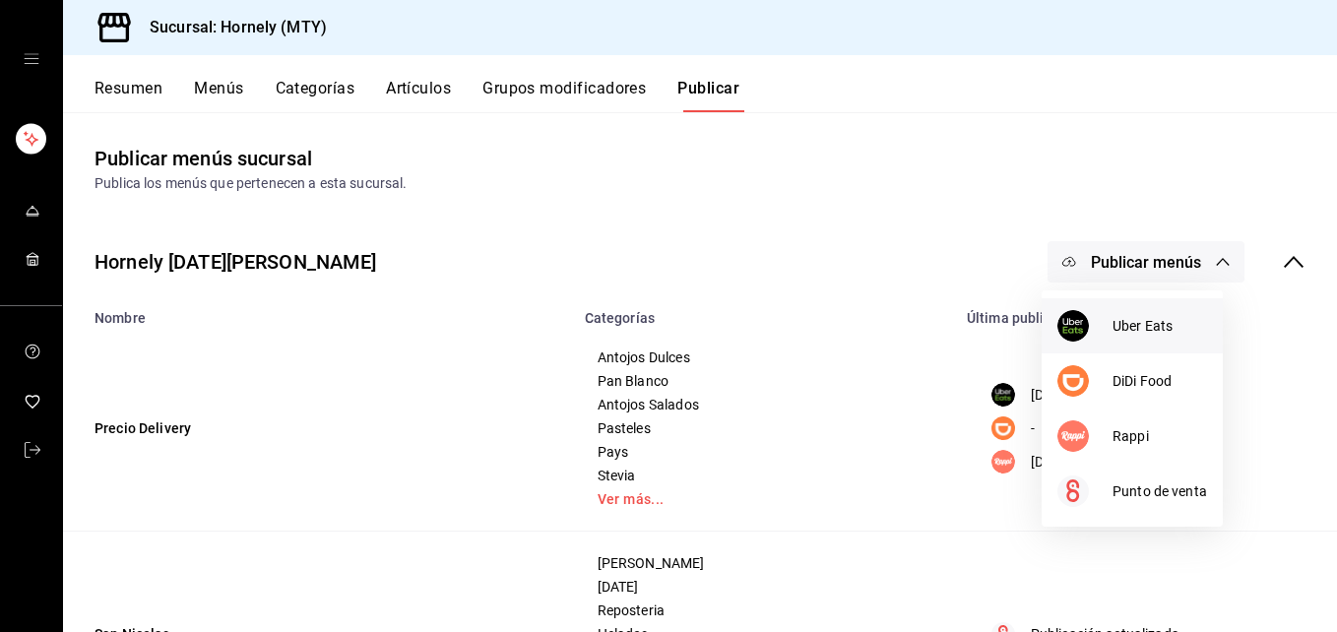
click at [1100, 344] on li "Uber Eats" at bounding box center [1132, 325] width 181 height 55
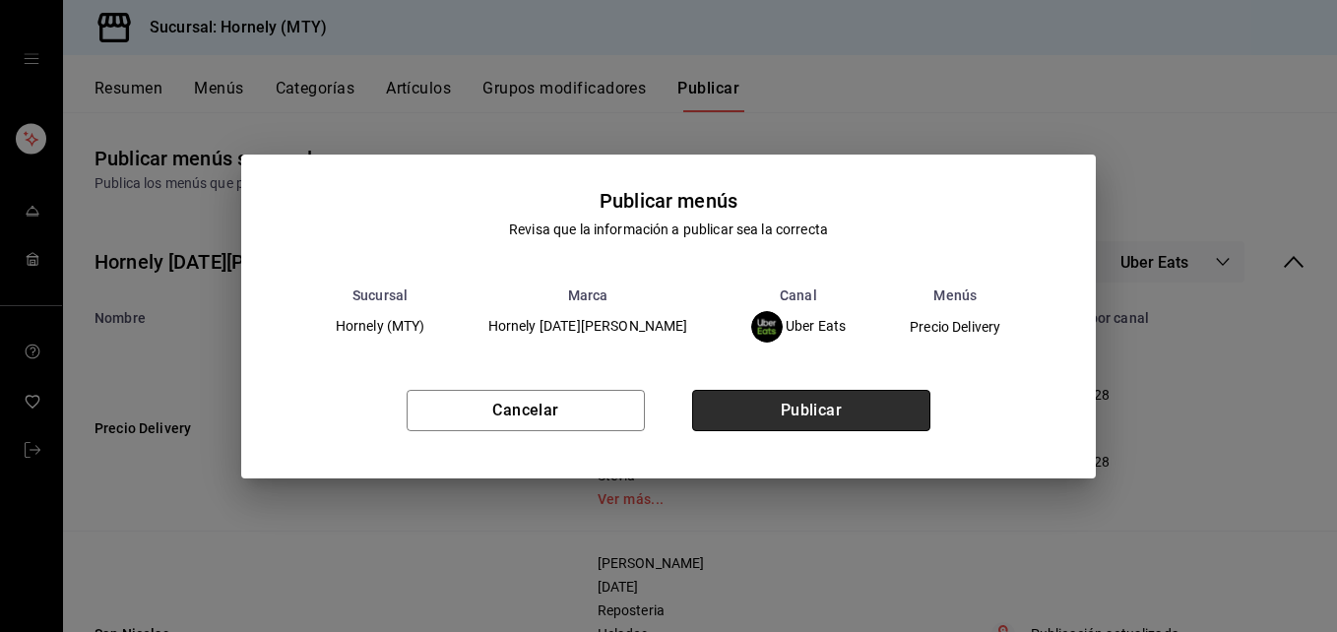
click at [902, 411] on button "Publicar" at bounding box center [811, 410] width 238 height 41
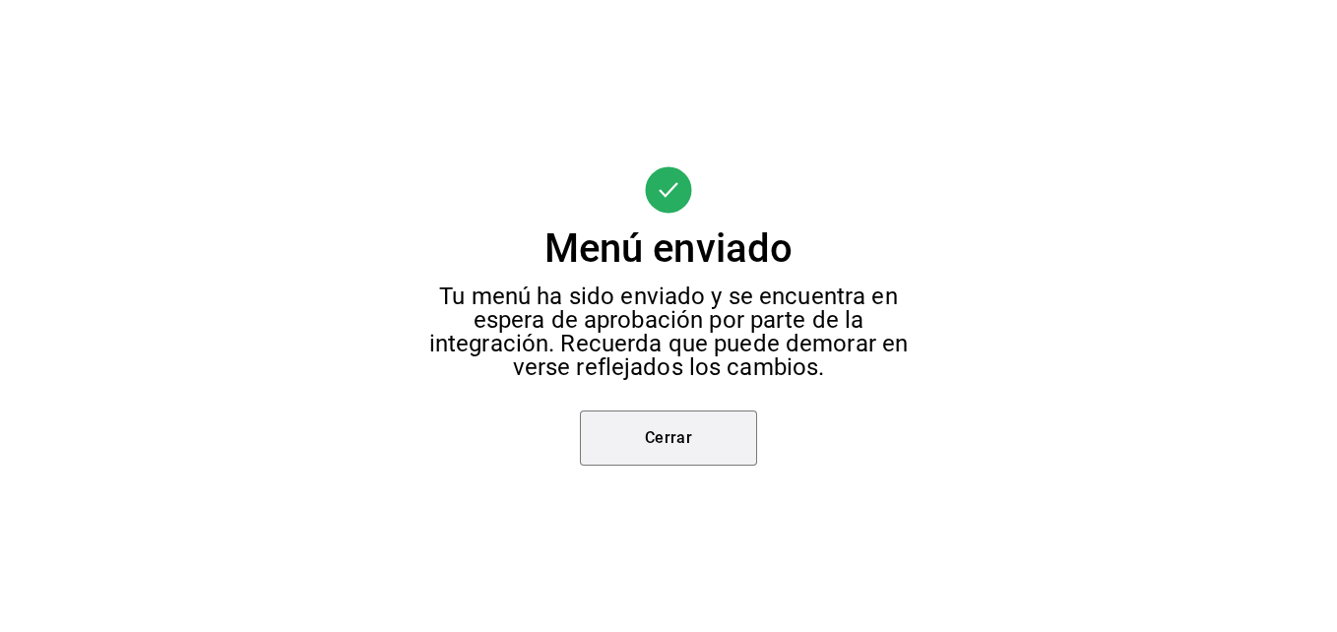
click at [609, 435] on button "Cerrar" at bounding box center [668, 438] width 177 height 55
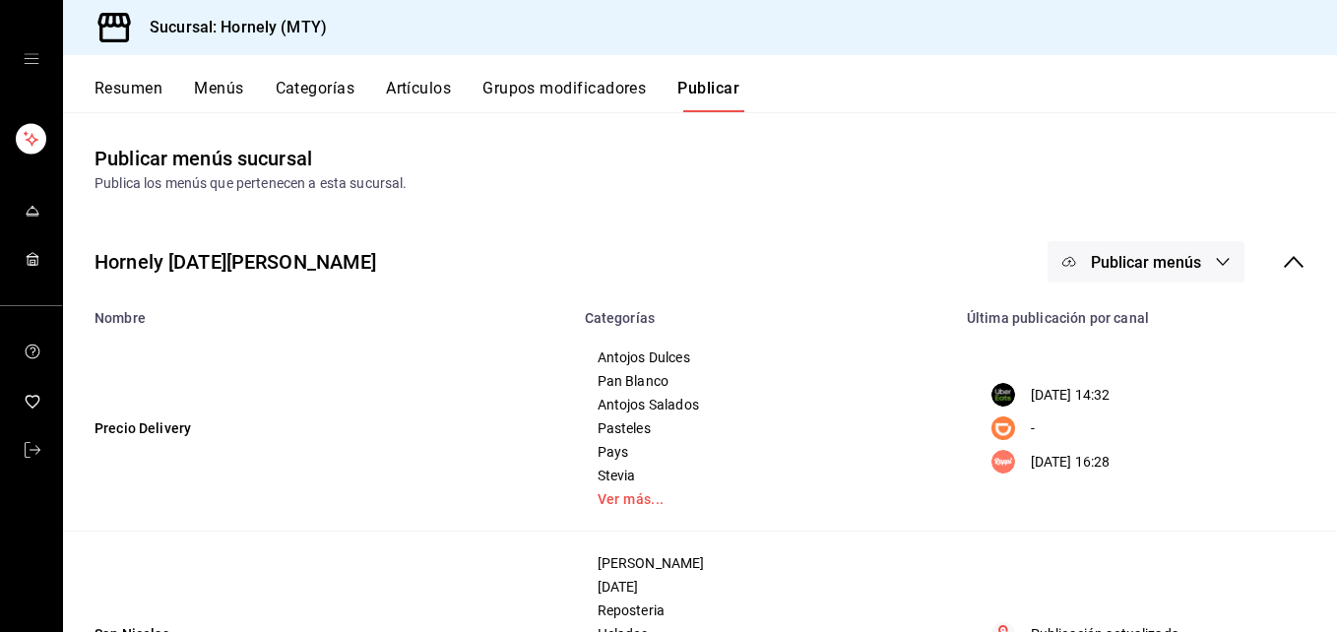
click at [1137, 222] on div "Hornely [DATE][PERSON_NAME] Publicar menús Nombre Categorías Última publicación…" at bounding box center [700, 489] width 1274 height 559
click at [1113, 283] on div "Hornely [DATE][PERSON_NAME] Publicar menús" at bounding box center [700, 262] width 1274 height 73
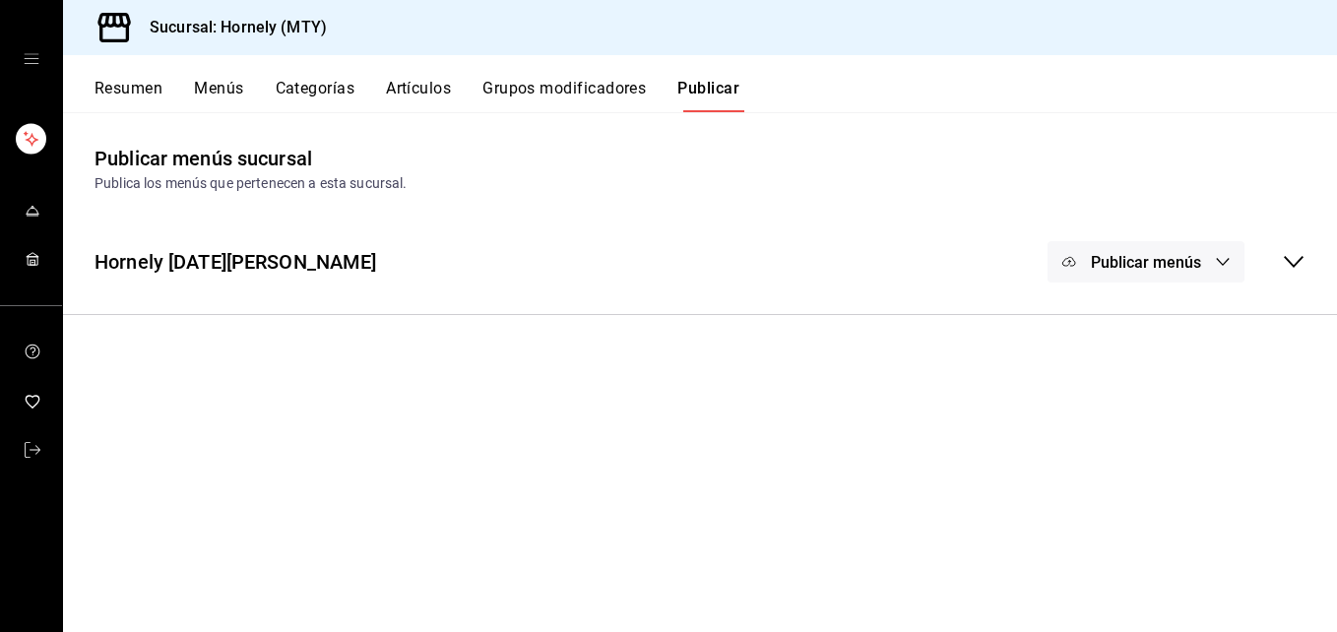
click at [1170, 253] on span "Publicar menús" at bounding box center [1146, 262] width 110 height 19
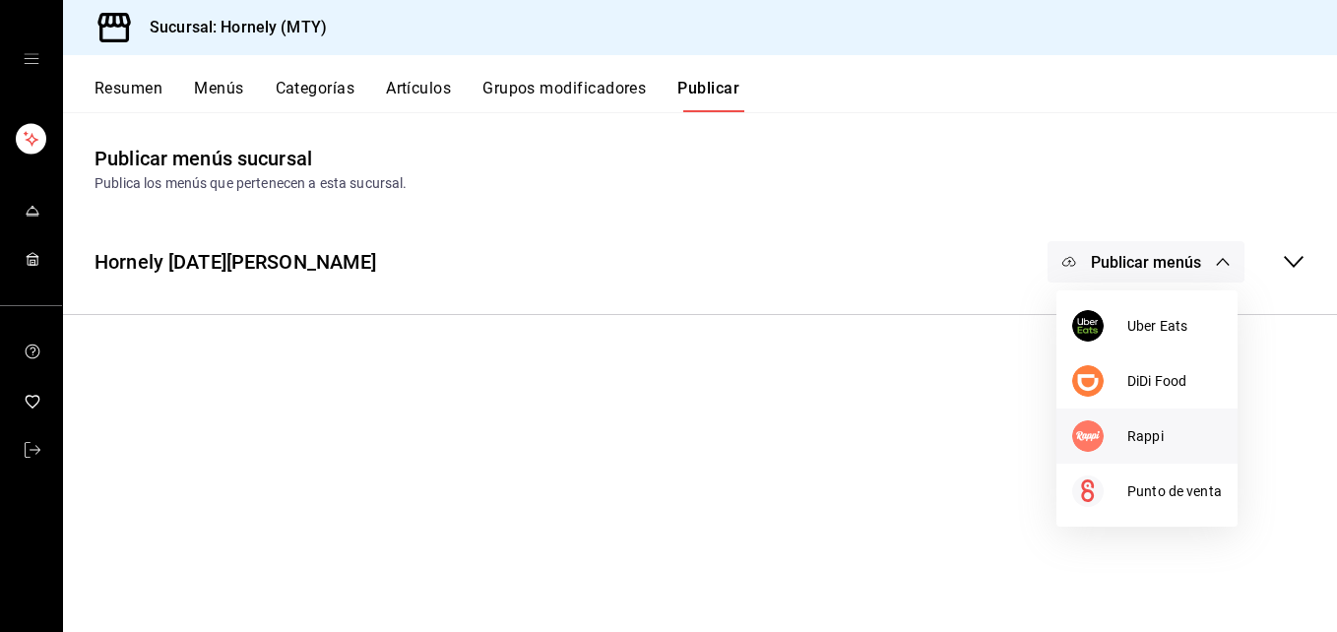
click at [1131, 437] on span "Rappi" at bounding box center [1175, 436] width 95 height 21
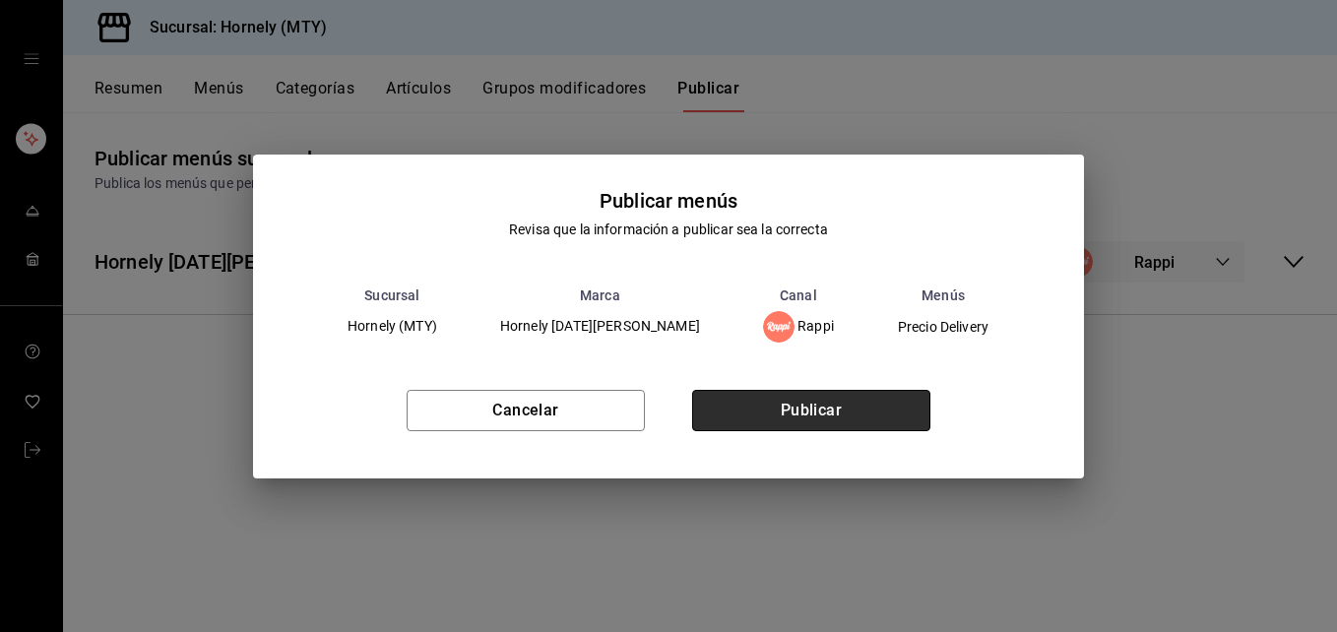
click at [914, 411] on button "Publicar" at bounding box center [811, 410] width 238 height 41
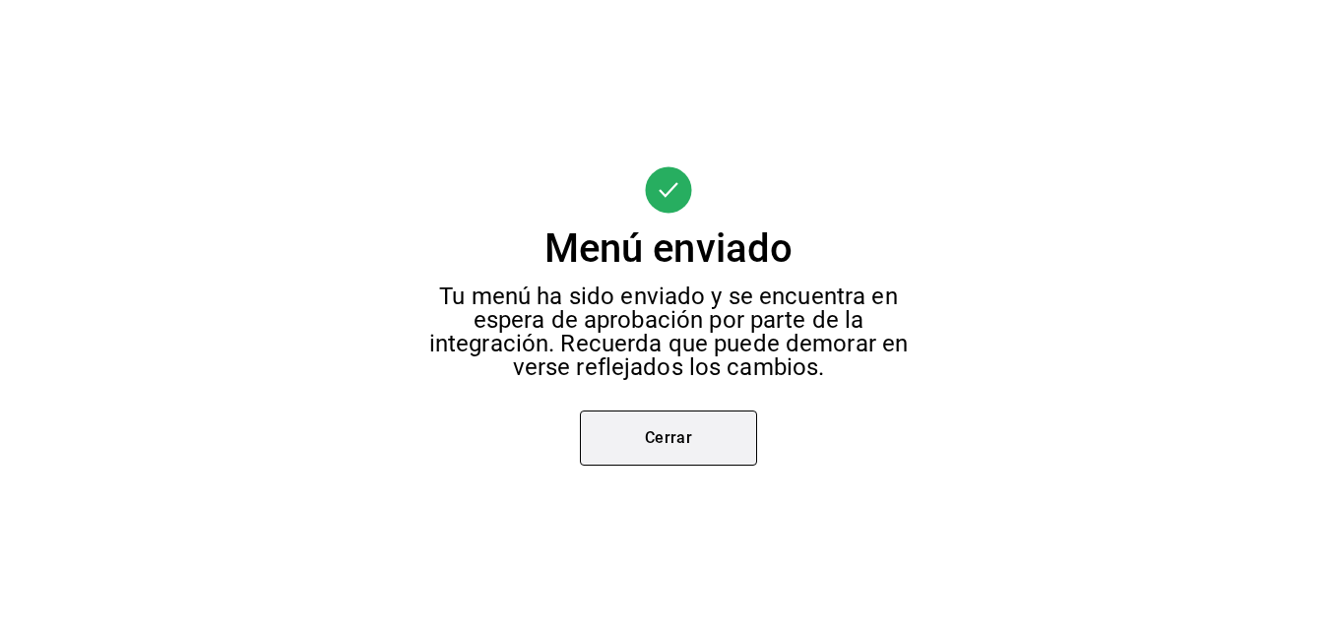
click at [701, 437] on button "Cerrar" at bounding box center [668, 438] width 177 height 55
